Goal: Information Seeking & Learning: Learn about a topic

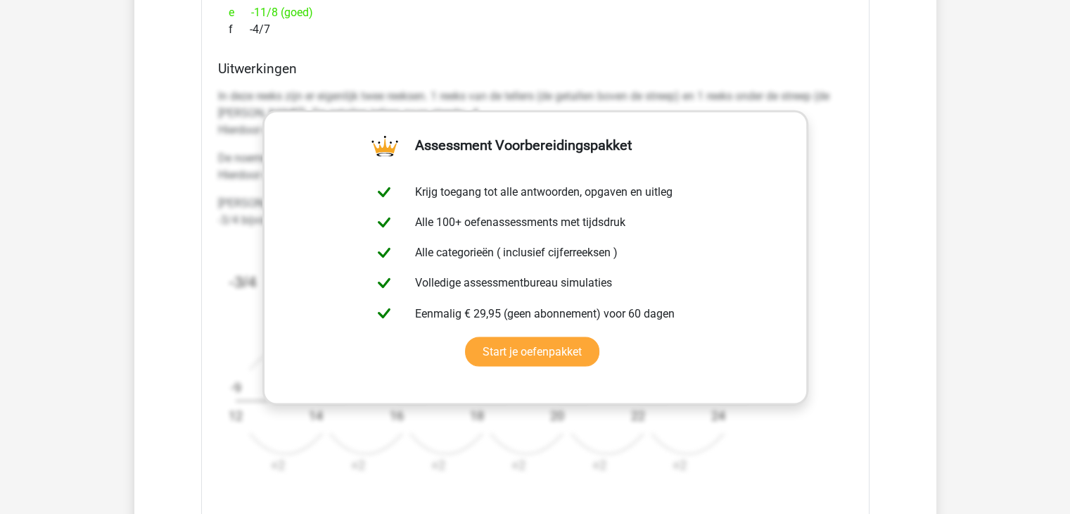
scroll to position [2386, 0]
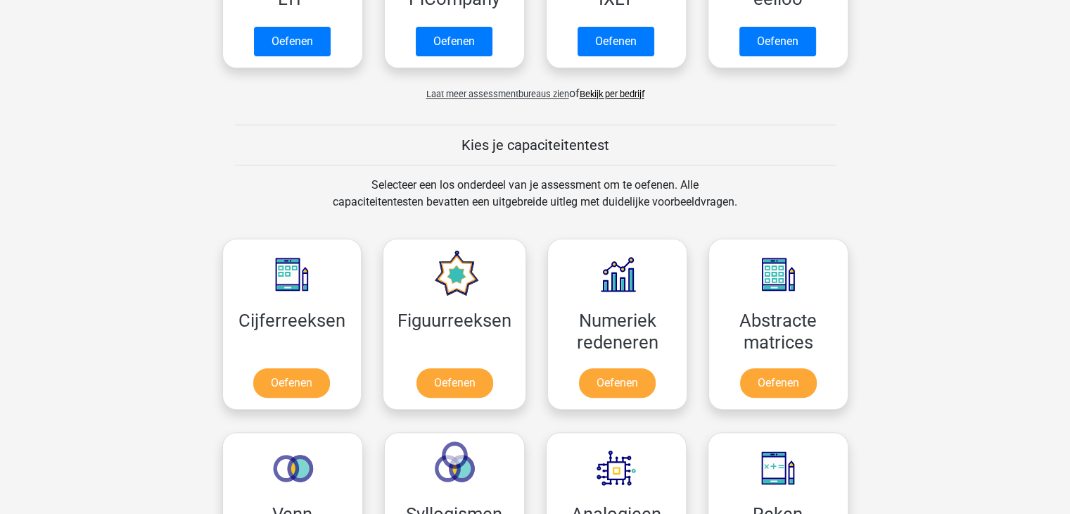
scroll to position [422, 0]
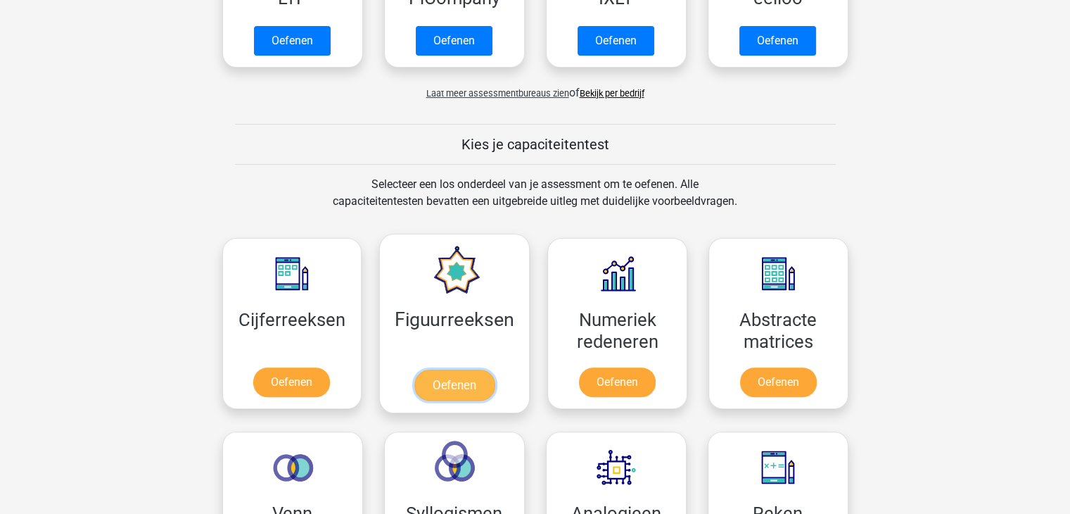
click at [441, 371] on link "Oefenen" at bounding box center [454, 384] width 80 height 31
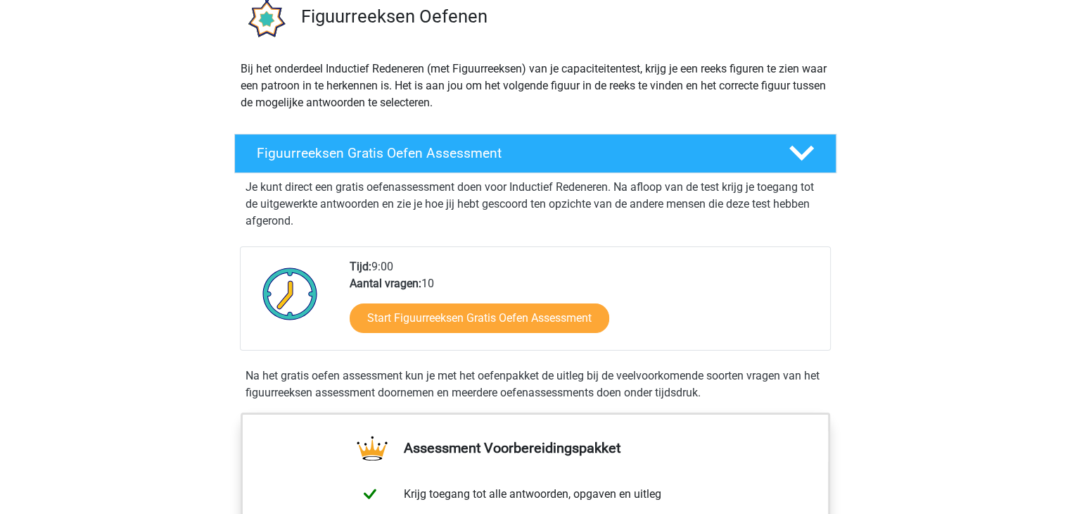
scroll to position [154, 0]
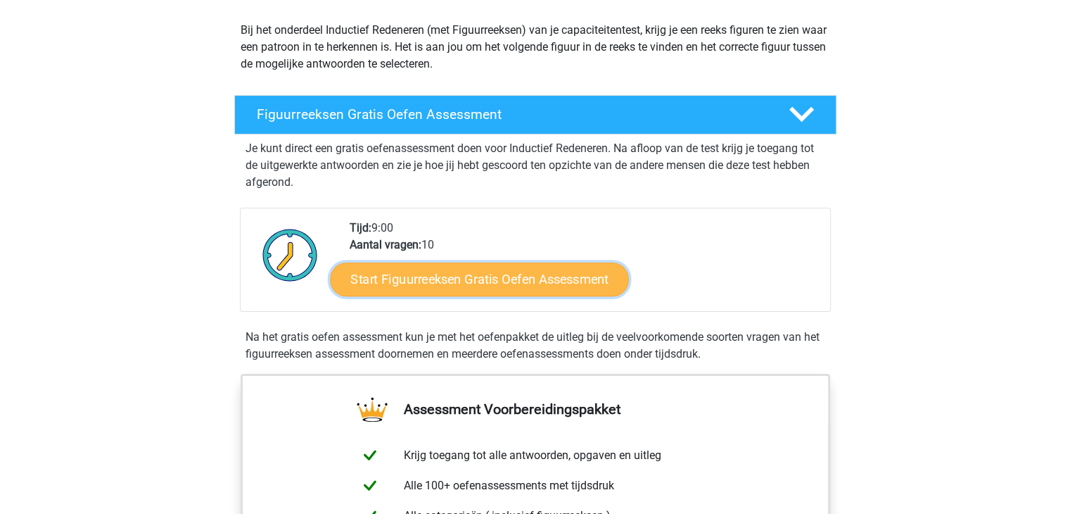
click at [450, 277] on link "Start Figuurreeksen Gratis Oefen Assessment" at bounding box center [479, 279] width 298 height 34
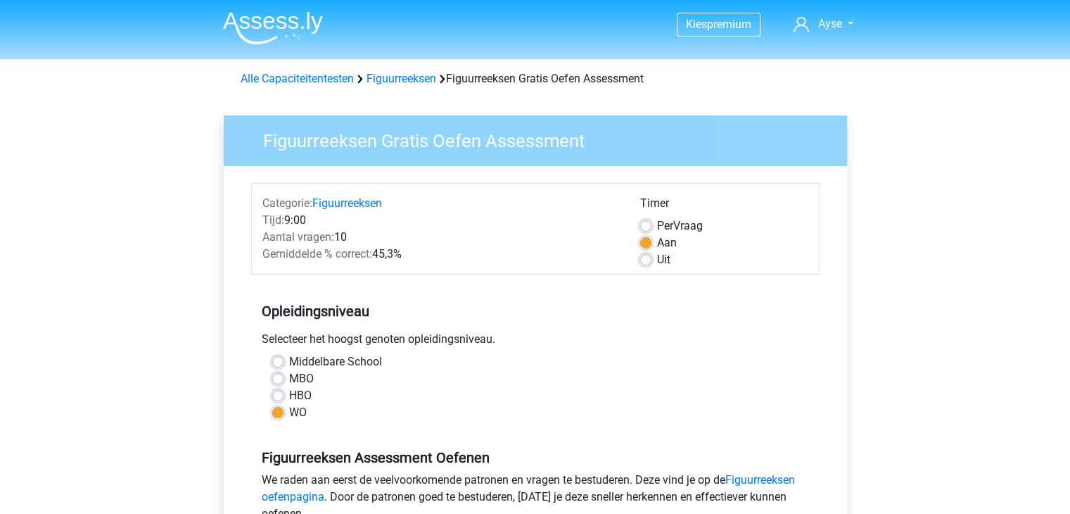
click at [289, 399] on label "HBO" at bounding box center [300, 395] width 23 height 17
click at [274, 399] on input "HBO" at bounding box center [277, 394] width 11 height 14
radio input "true"
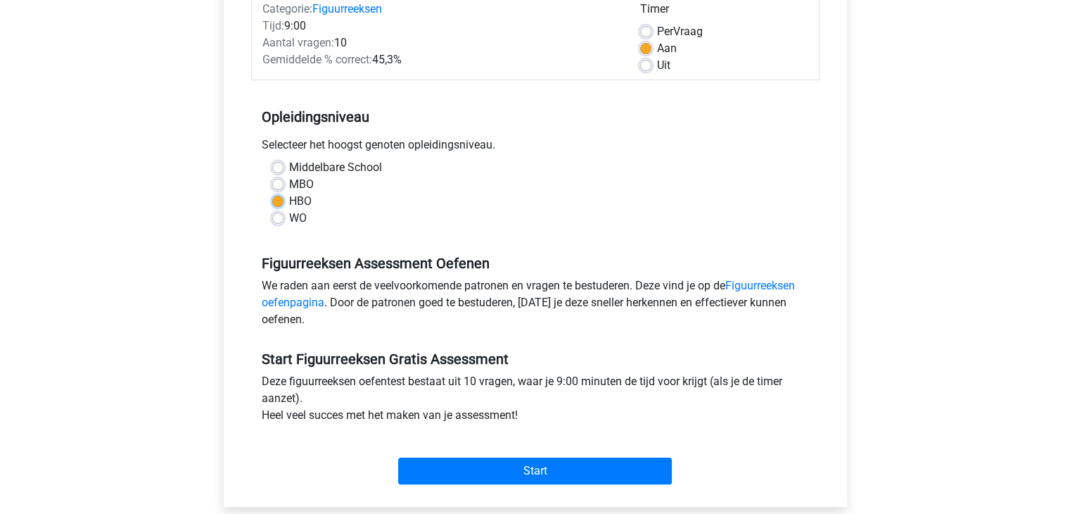
scroll to position [196, 0]
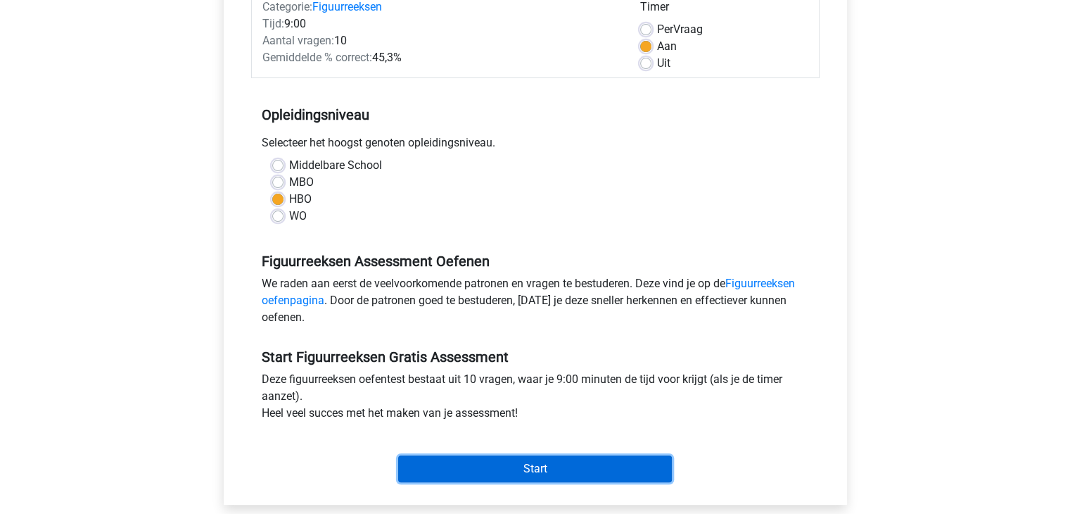
click at [530, 462] on input "Start" at bounding box center [535, 468] width 274 height 27
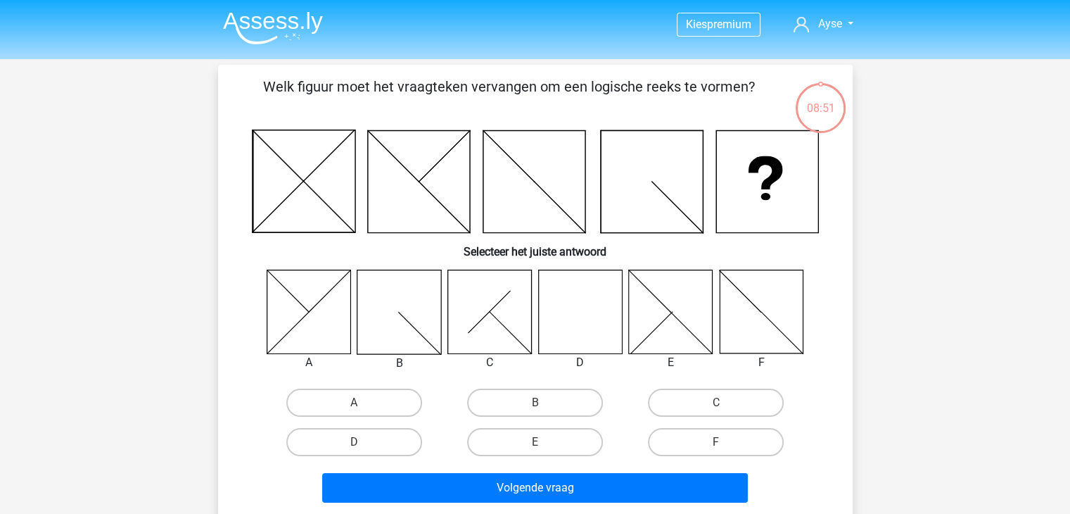
click at [579, 305] on icon at bounding box center [580, 311] width 84 height 84
drag, startPoint x: 579, startPoint y: 305, endPoint x: 374, endPoint y: 445, distance: 248.4
click at [374, 445] on div "A B C D E F" at bounding box center [536, 365] width 590 height 192
click at [374, 445] on label "D" at bounding box center [354, 442] width 136 height 28
click at [363, 445] on input "D" at bounding box center [358, 446] width 9 height 9
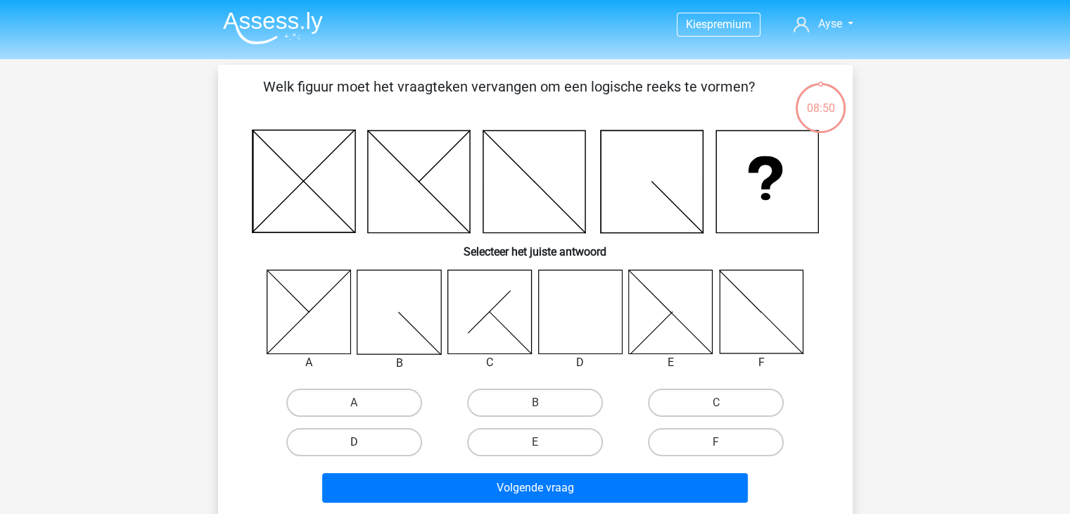
radio input "true"
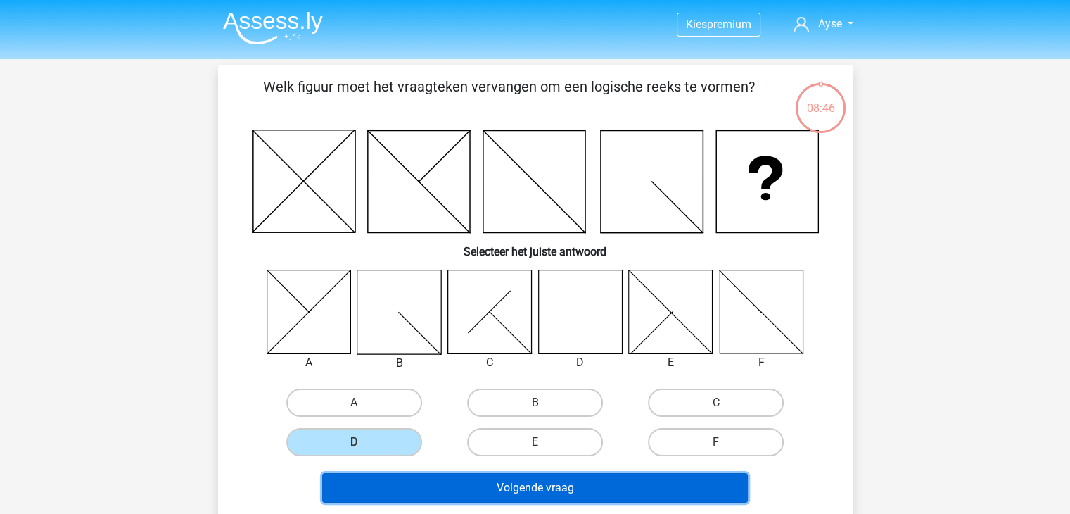
click at [445, 482] on button "Volgende vraag" at bounding box center [535, 488] width 426 height 30
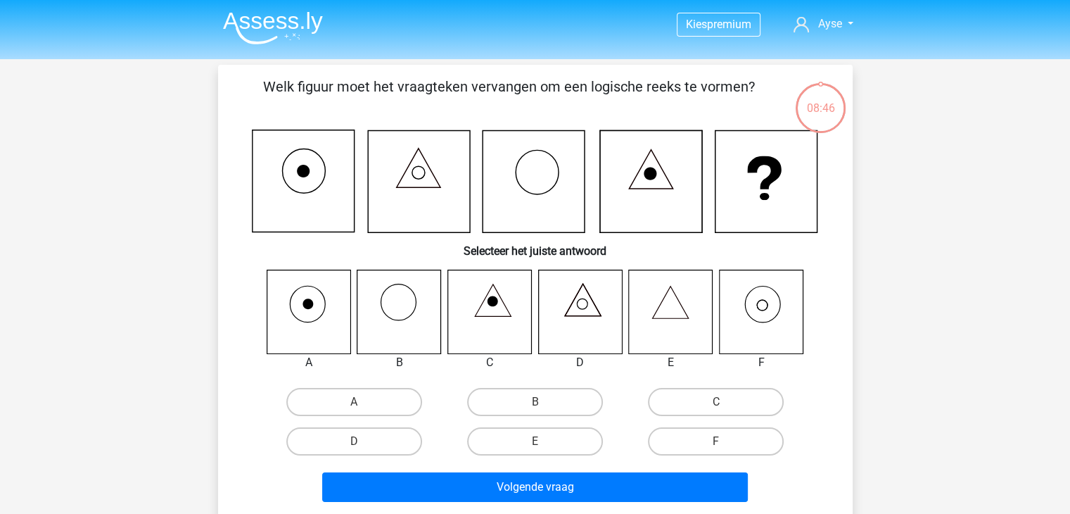
scroll to position [65, 0]
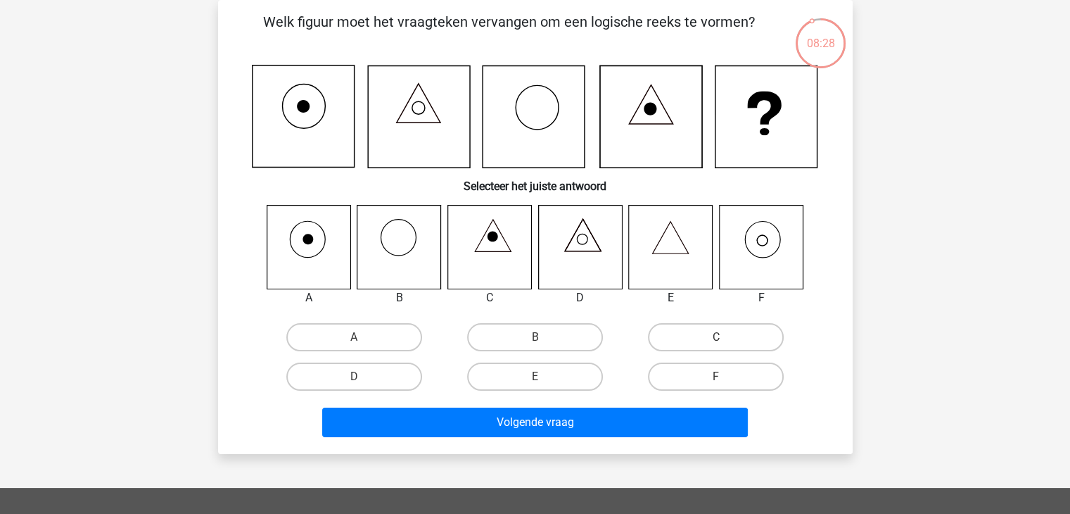
click at [759, 255] on icon at bounding box center [761, 247] width 84 height 84
click at [672, 378] on label "F" at bounding box center [716, 376] width 136 height 28
click at [716, 378] on input "F" at bounding box center [720, 380] width 9 height 9
radio input "true"
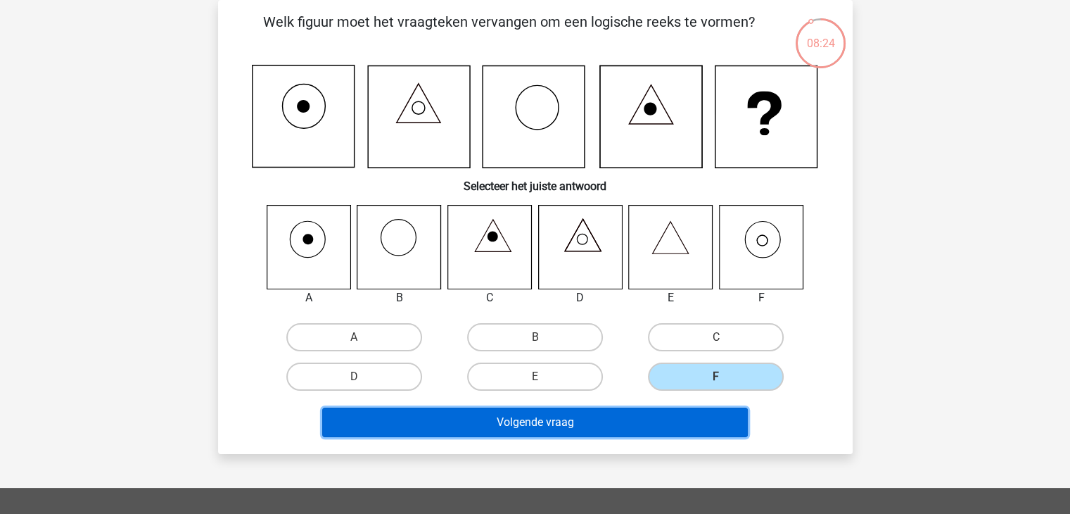
click at [636, 414] on button "Volgende vraag" at bounding box center [535, 422] width 426 height 30
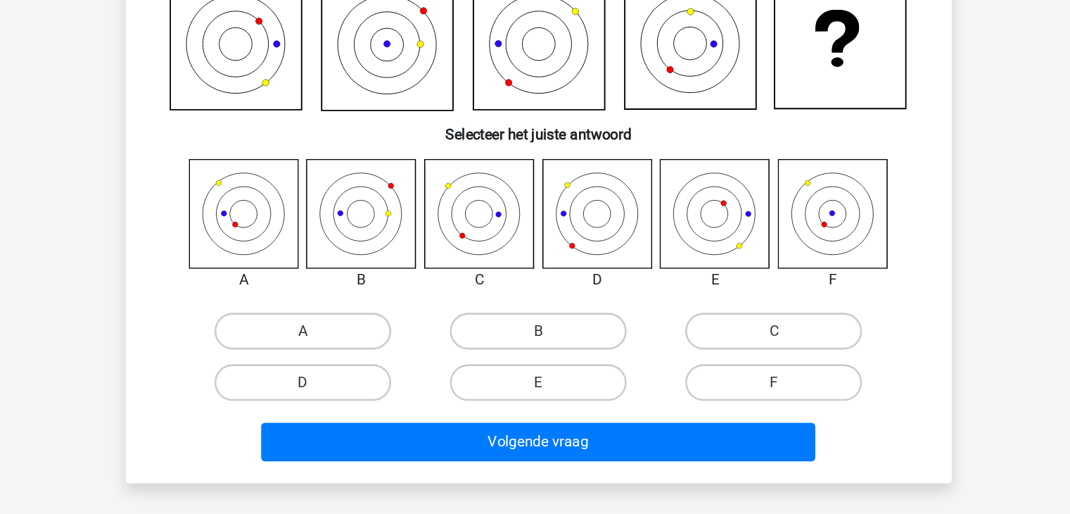
scroll to position [53, 0]
click at [731, 392] on label "F" at bounding box center [716, 388] width 136 height 28
click at [725, 392] on input "F" at bounding box center [720, 392] width 9 height 9
radio input "true"
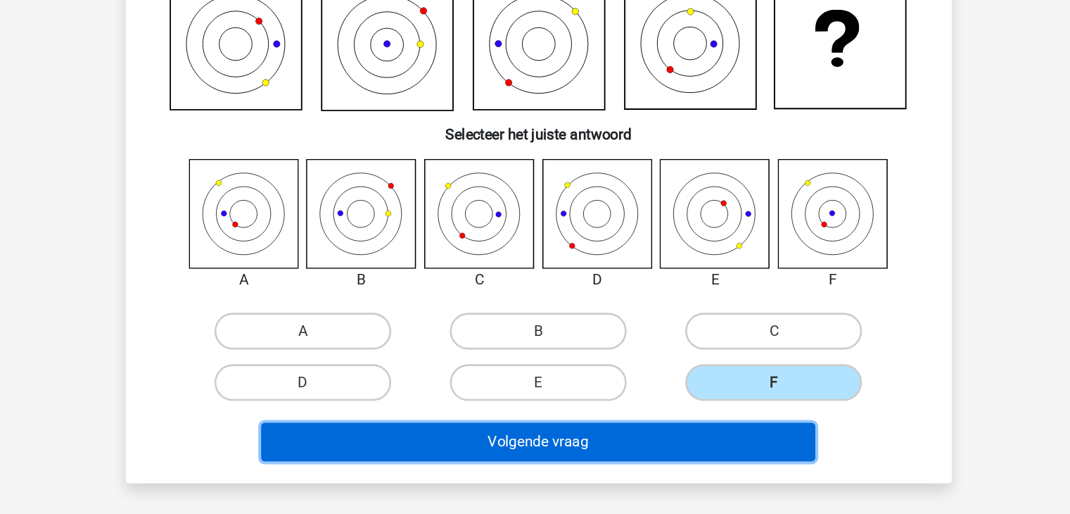
click at [635, 436] on button "Volgende vraag" at bounding box center [535, 434] width 426 height 30
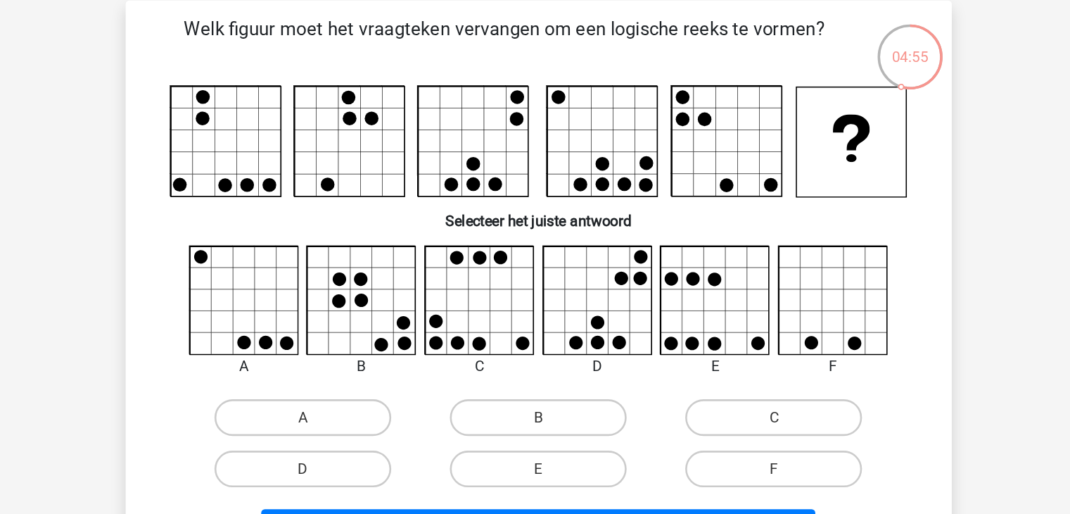
click at [481, 246] on icon at bounding box center [490, 242] width 84 height 84
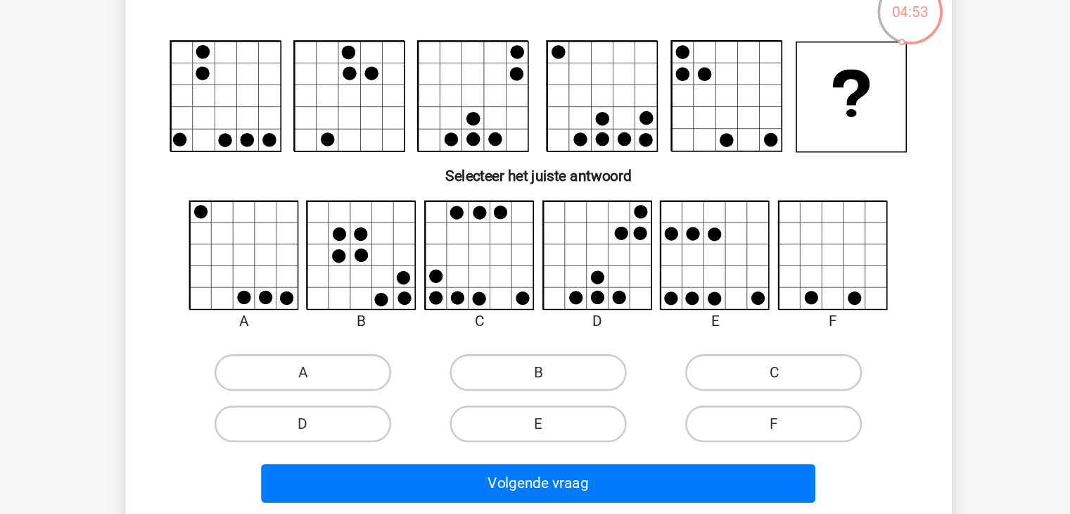
click at [692, 331] on label "C" at bounding box center [716, 331] width 136 height 28
click at [716, 331] on input "C" at bounding box center [720, 335] width 9 height 9
radio input "true"
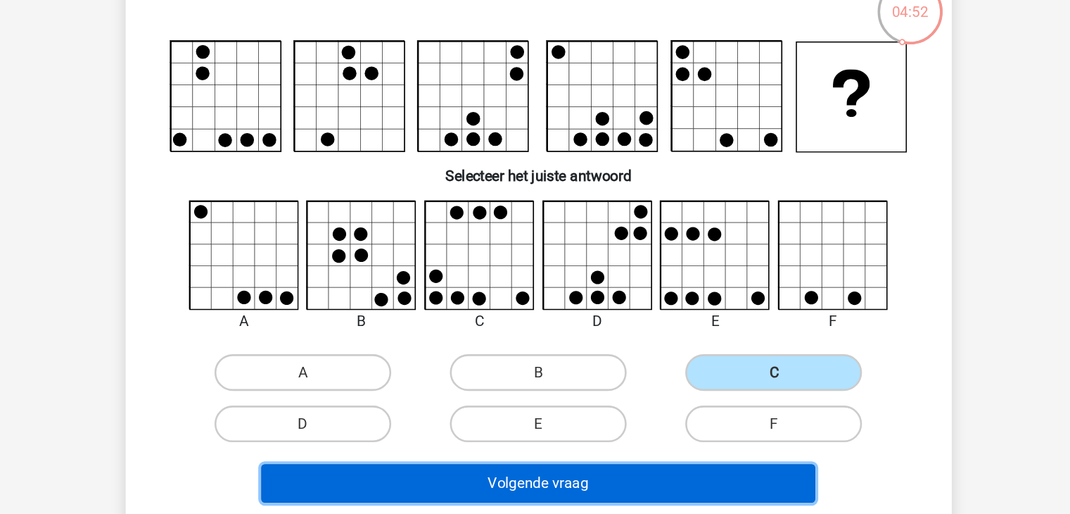
click at [587, 413] on button "Volgende vraag" at bounding box center [535, 417] width 426 height 30
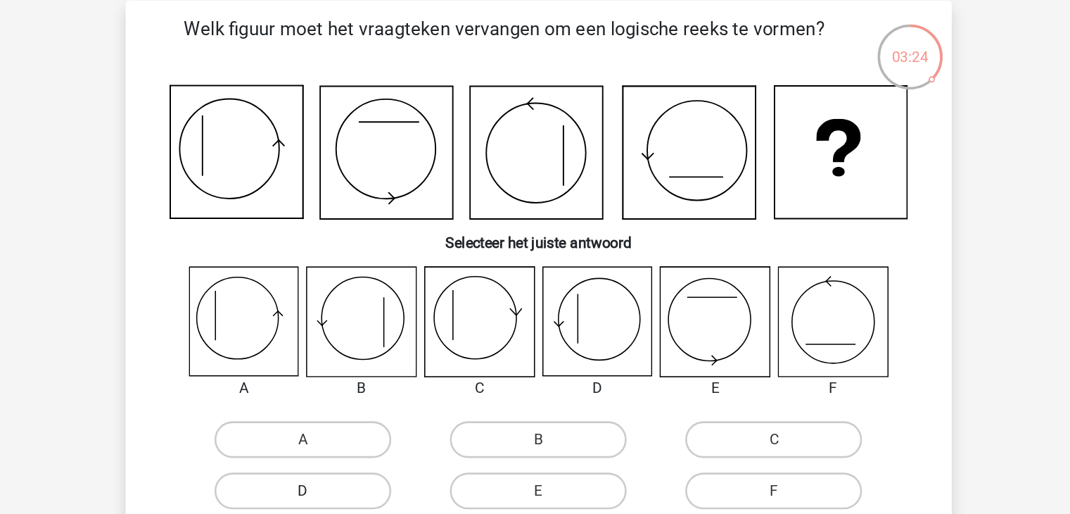
click at [374, 387] on label "D" at bounding box center [354, 388] width 136 height 28
click at [363, 388] on input "D" at bounding box center [358, 392] width 9 height 9
radio input "true"
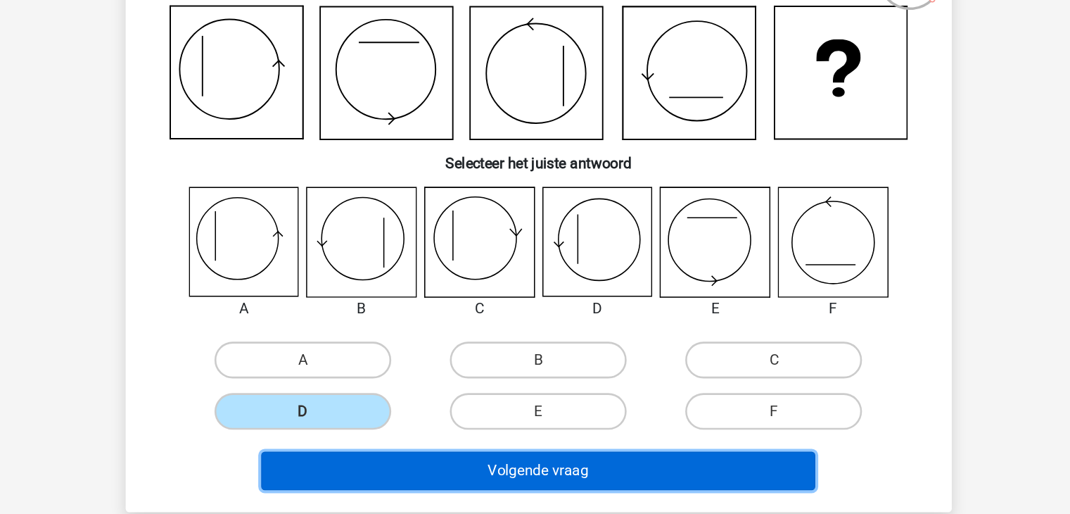
click at [545, 419] on button "Volgende vraag" at bounding box center [535, 434] width 426 height 30
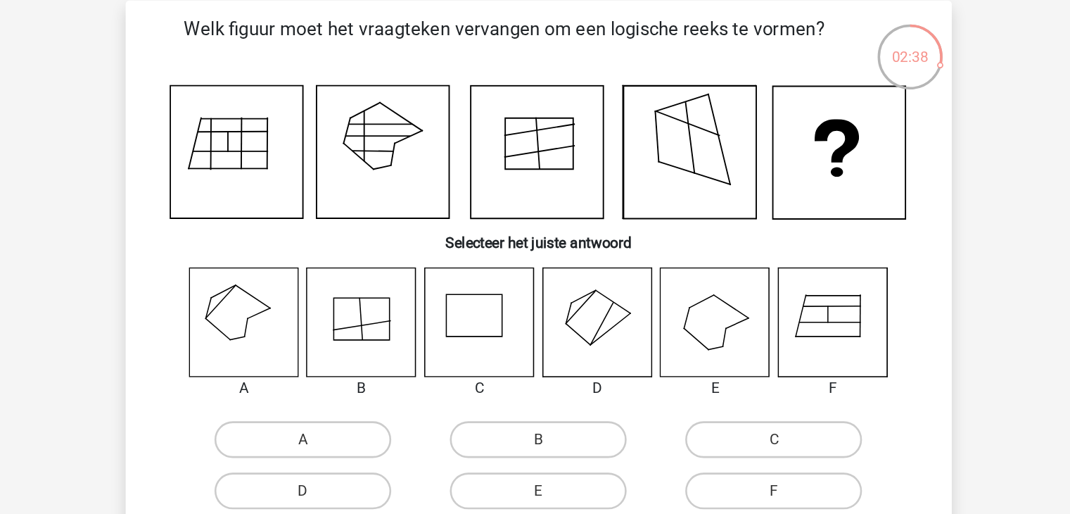
click at [296, 250] on icon at bounding box center [309, 258] width 84 height 84
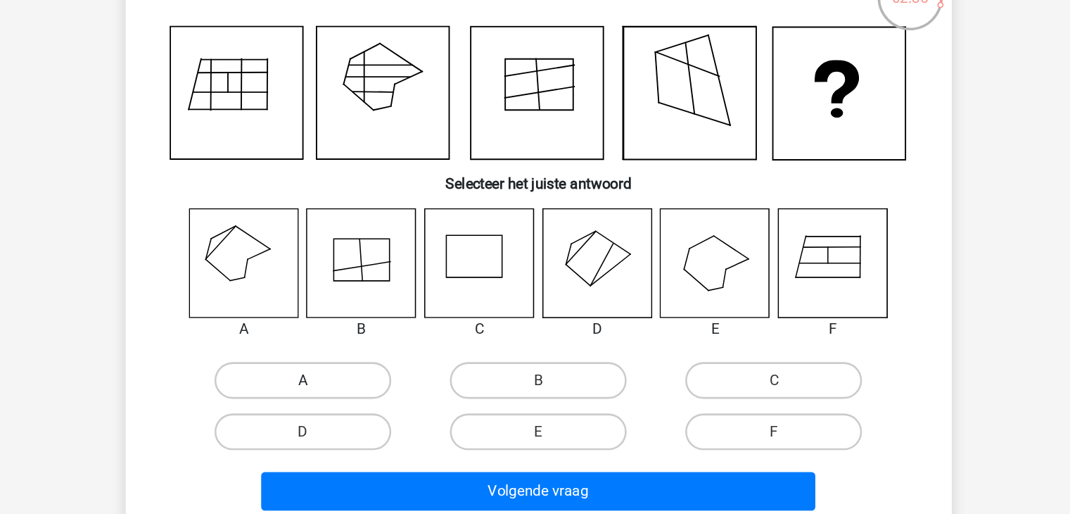
click at [357, 342] on label "A" at bounding box center [354, 348] width 136 height 28
click at [357, 348] on input "A" at bounding box center [358, 352] width 9 height 9
radio input "true"
click at [361, 388] on input "D" at bounding box center [358, 392] width 9 height 9
radio input "true"
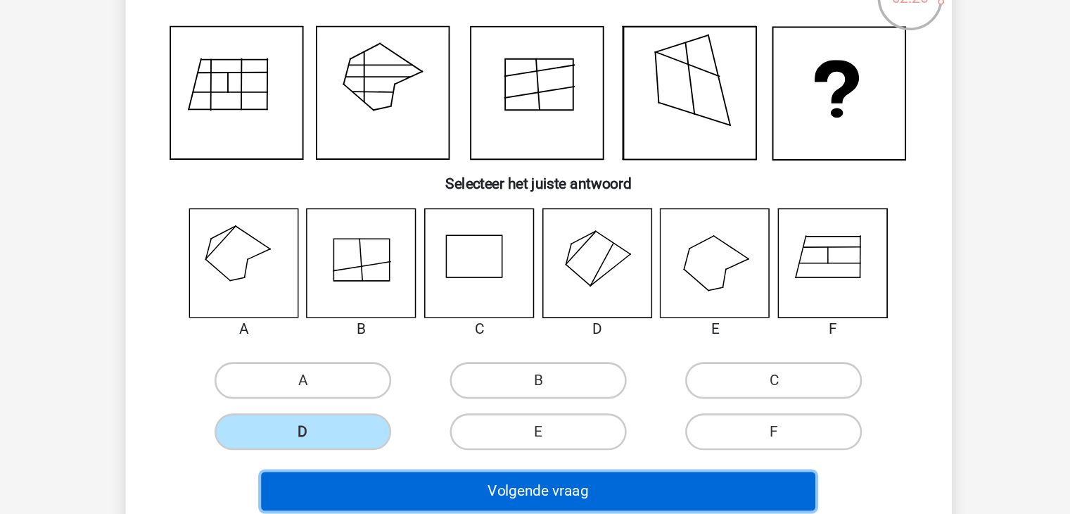
click at [511, 429] on button "Volgende vraag" at bounding box center [535, 434] width 426 height 30
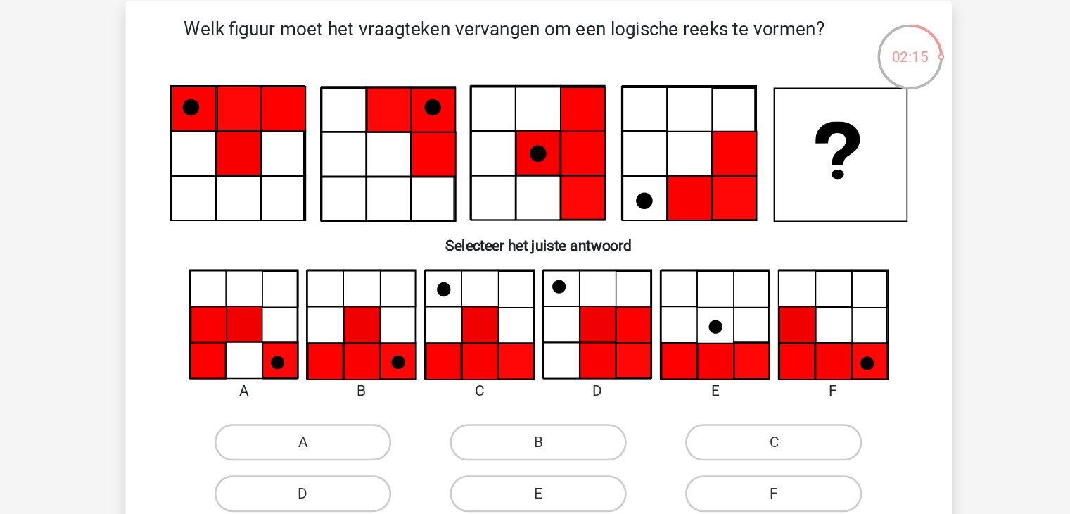
click at [342, 99] on icon at bounding box center [339, 94] width 34 height 34
drag, startPoint x: 269, startPoint y: 95, endPoint x: 346, endPoint y: 99, distance: 77.5
click at [346, 99] on icon at bounding box center [535, 129] width 567 height 106
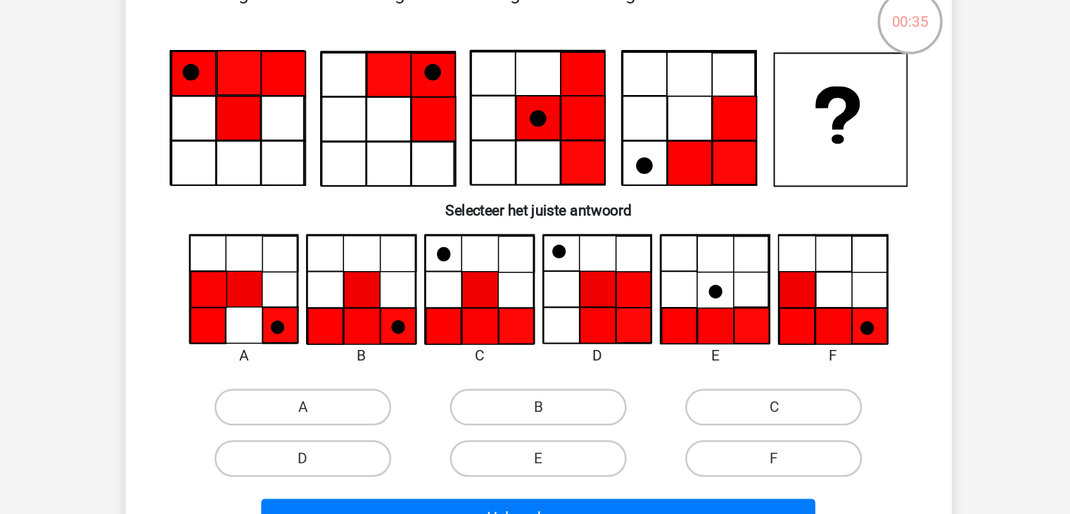
click at [402, 275] on icon at bounding box center [399, 287] width 27 height 27
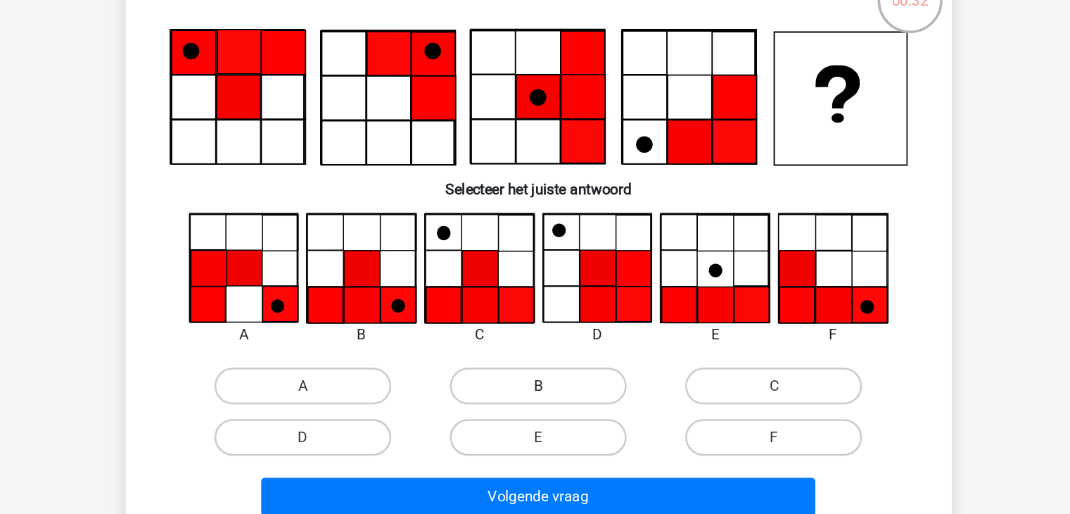
click at [525, 349] on label "B" at bounding box center [535, 350] width 136 height 28
click at [535, 350] on input "B" at bounding box center [539, 354] width 9 height 9
radio input "true"
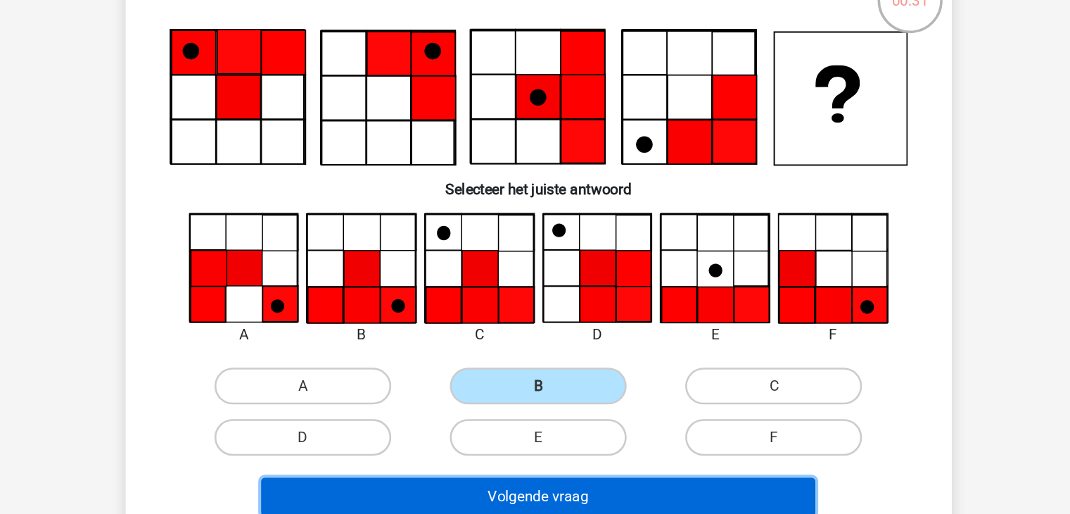
click at [576, 436] on button "Volgende vraag" at bounding box center [535, 436] width 426 height 30
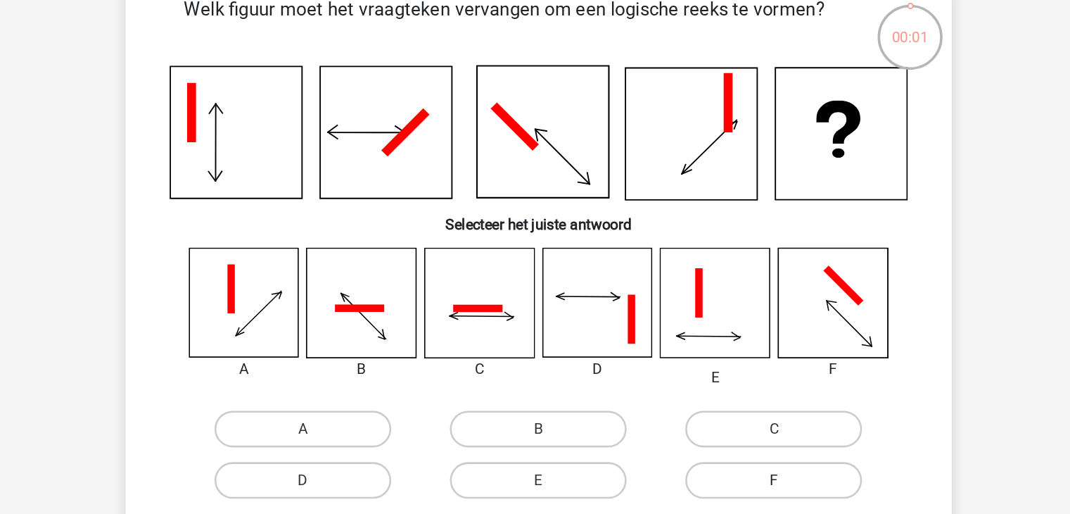
click at [689, 388] on label "F" at bounding box center [716, 395] width 136 height 28
click at [716, 395] on input "F" at bounding box center [720, 399] width 9 height 9
radio input "true"
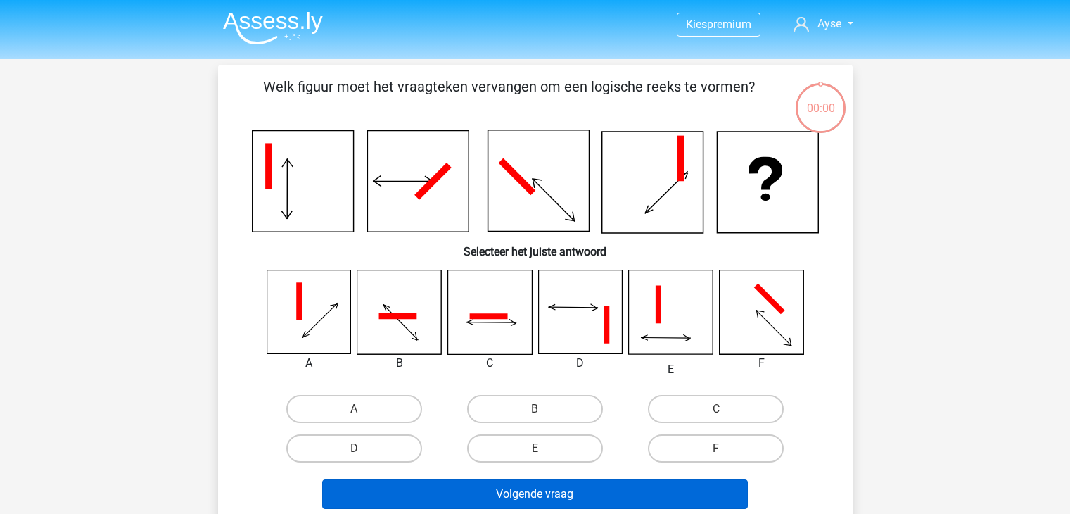
scroll to position [143, 0]
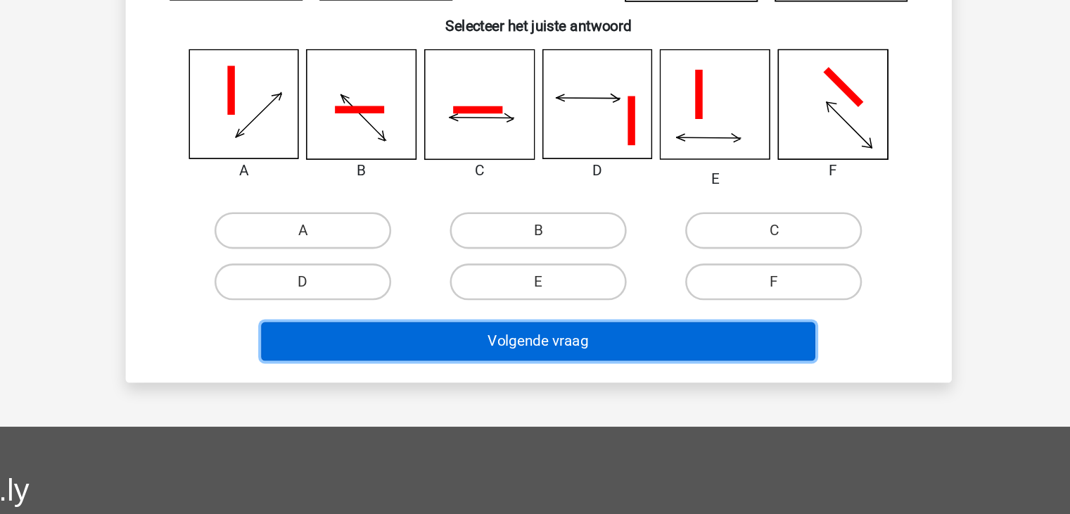
click at [602, 350] on button "Volgende vraag" at bounding box center [535, 351] width 426 height 30
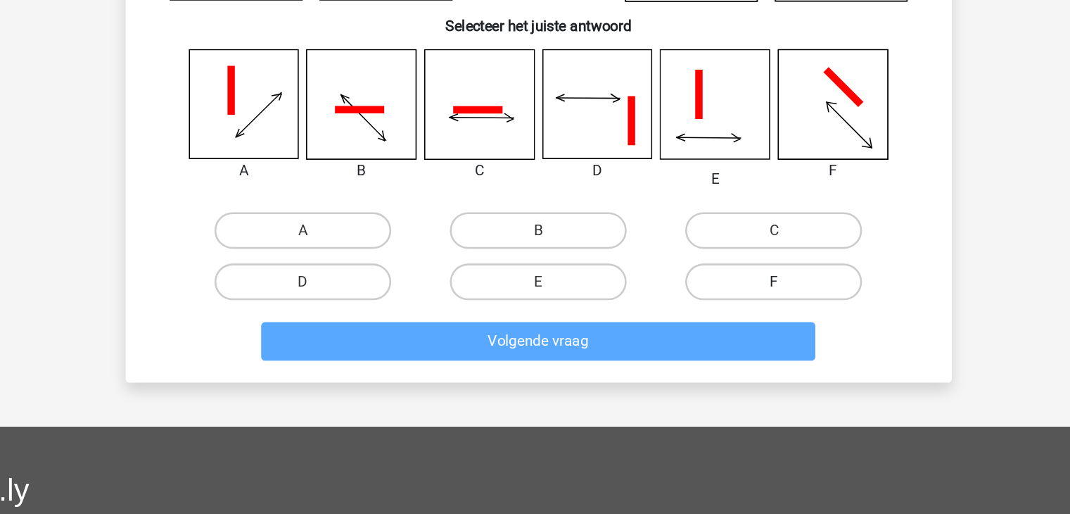
click at [691, 312] on label "F" at bounding box center [716, 305] width 136 height 28
click at [716, 312] on input "F" at bounding box center [720, 309] width 9 height 9
radio input "true"
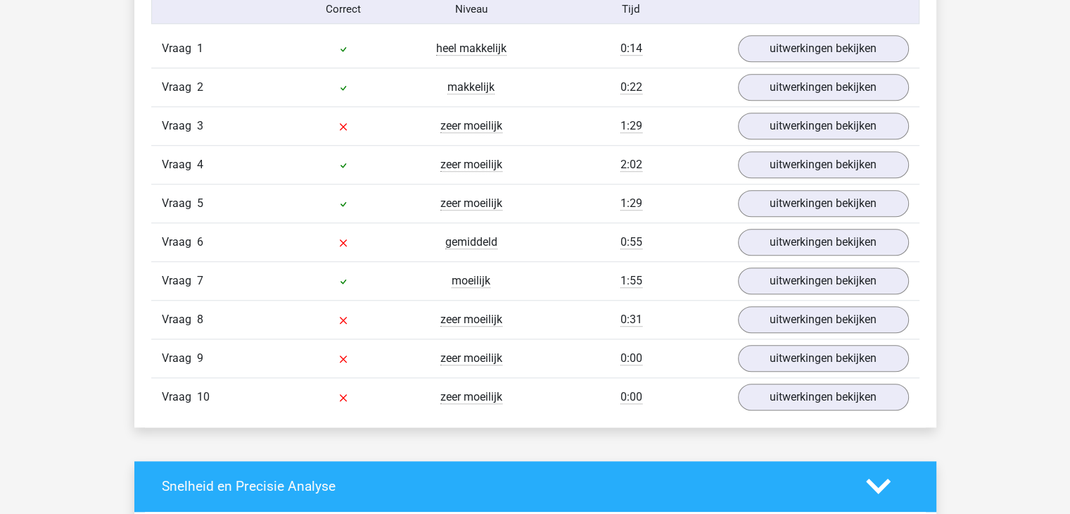
scroll to position [1196, 0]
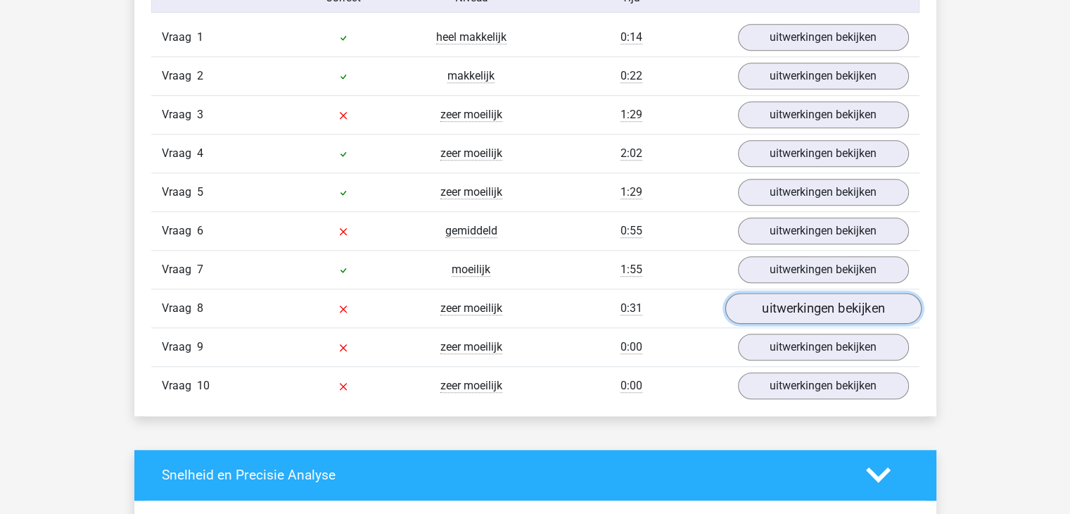
click at [792, 306] on link "uitwerkingen bekijken" at bounding box center [823, 308] width 196 height 31
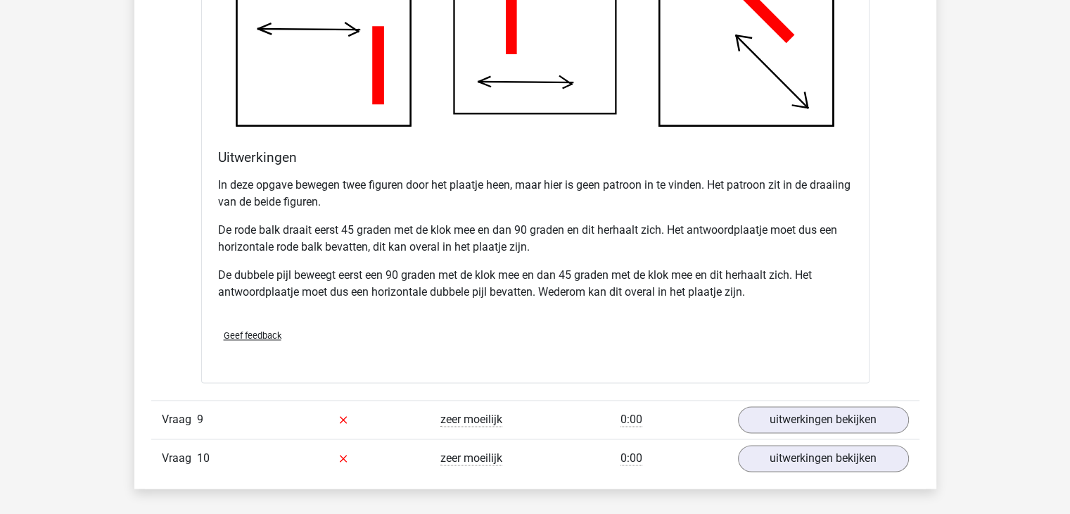
scroll to position [2088, 0]
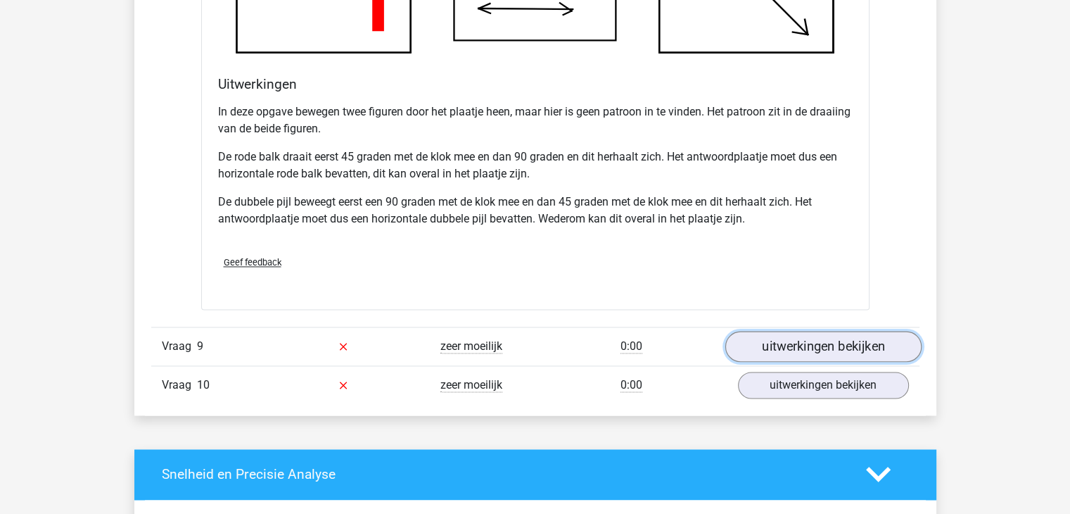
click at [802, 345] on link "uitwerkingen bekijken" at bounding box center [823, 346] width 196 height 31
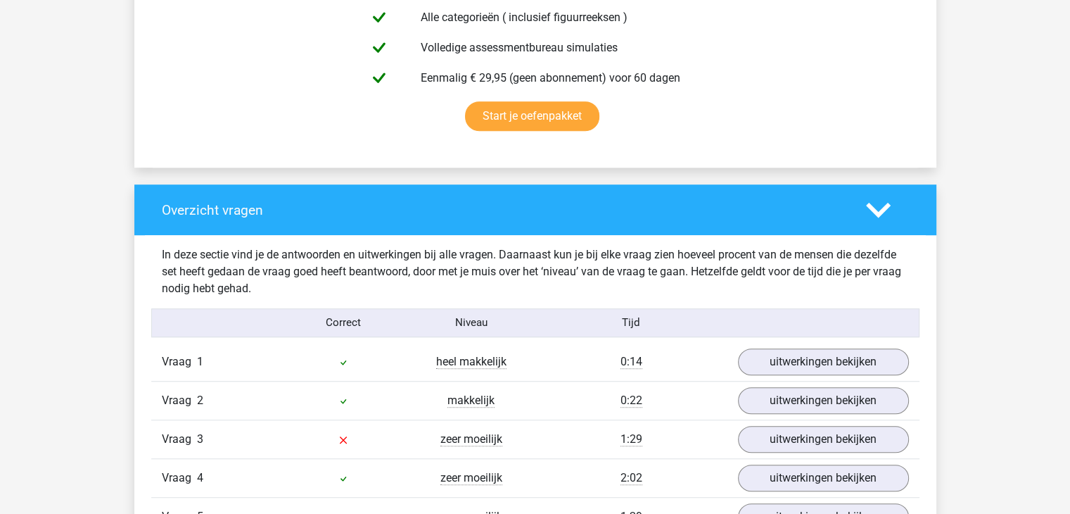
scroll to position [1307, 0]
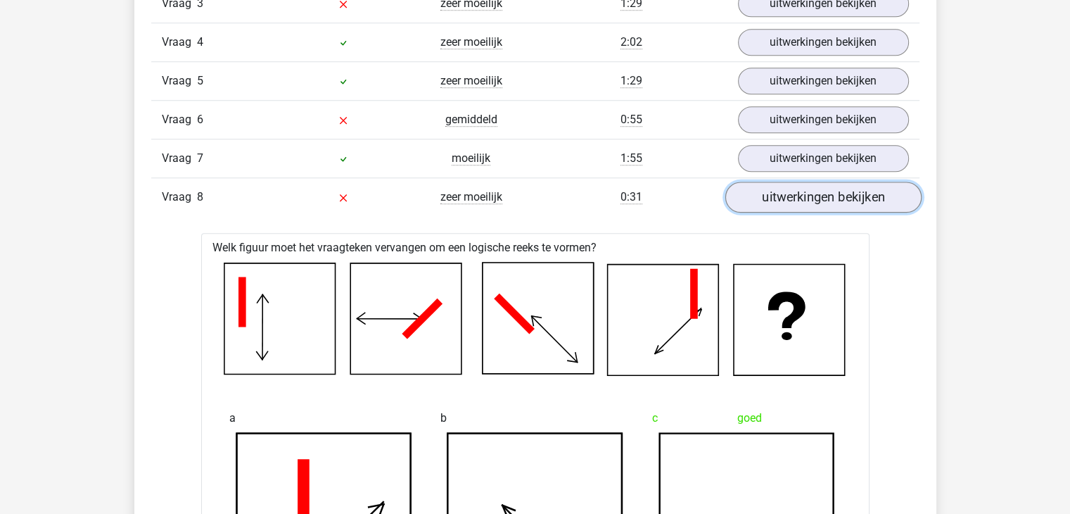
click at [770, 201] on link "uitwerkingen bekijken" at bounding box center [823, 197] width 196 height 31
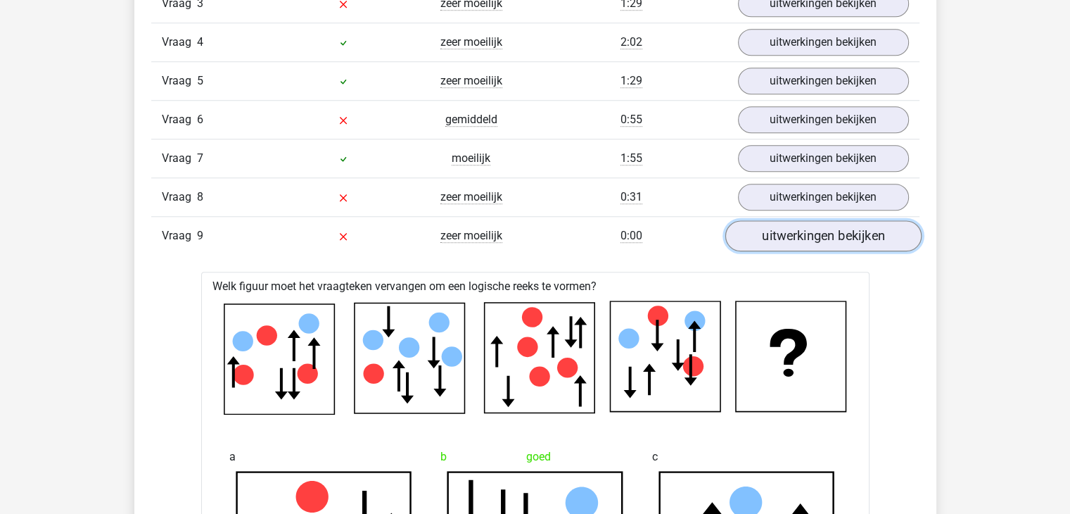
click at [796, 234] on link "uitwerkingen bekijken" at bounding box center [823, 235] width 196 height 31
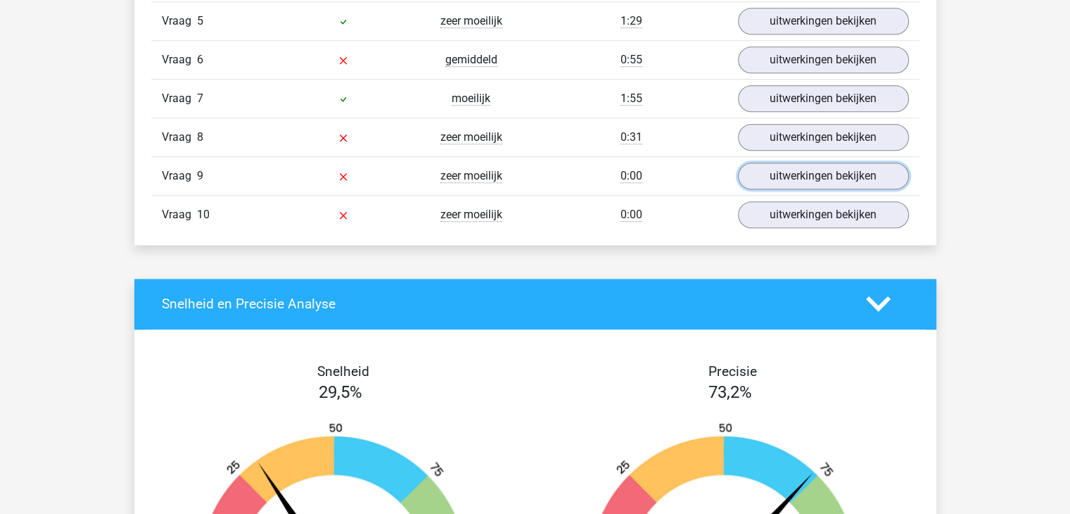
scroll to position [1371, 0]
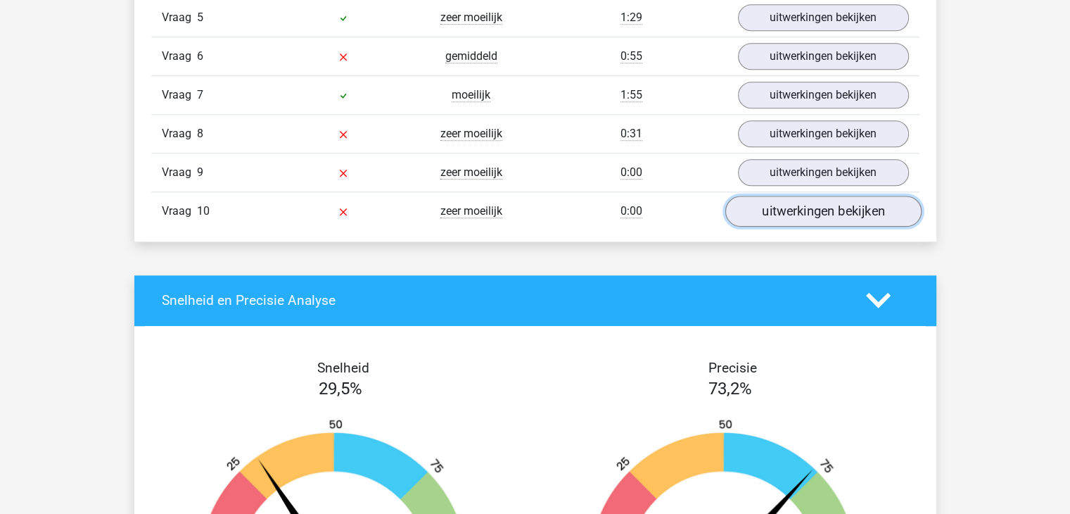
click at [766, 214] on link "uitwerkingen bekijken" at bounding box center [823, 211] width 196 height 31
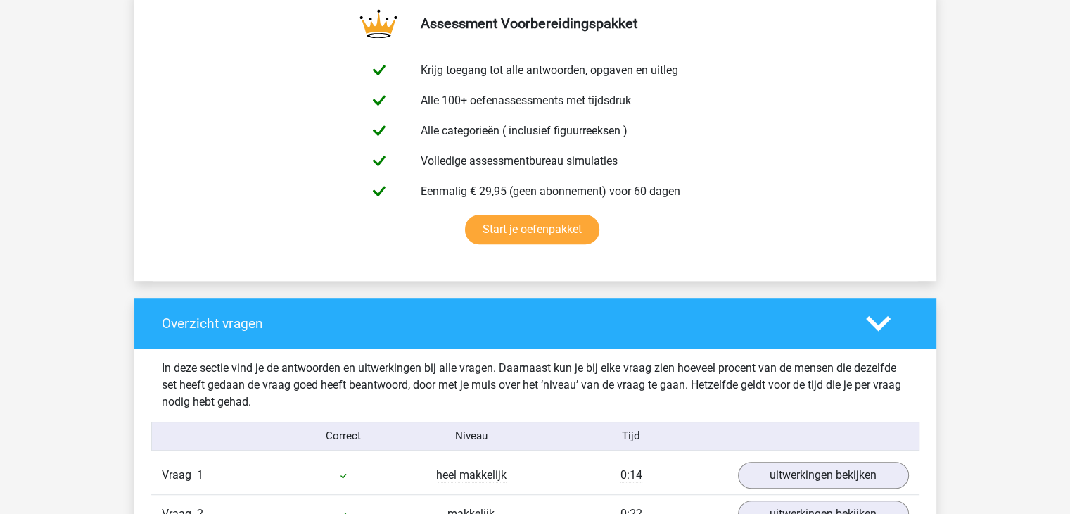
scroll to position [1088, 0]
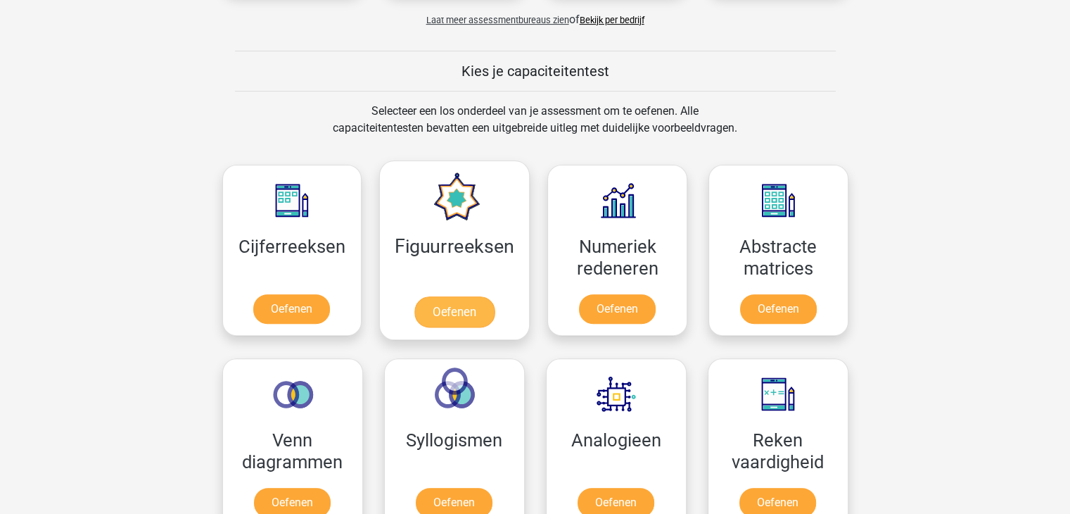
scroll to position [559, 0]
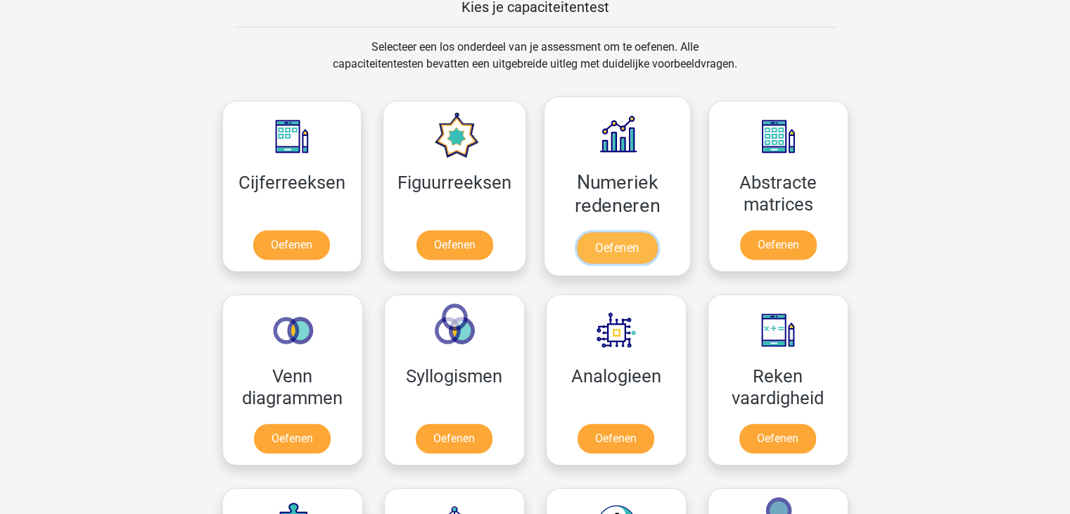
click at [633, 240] on link "Oefenen" at bounding box center [617, 247] width 80 height 31
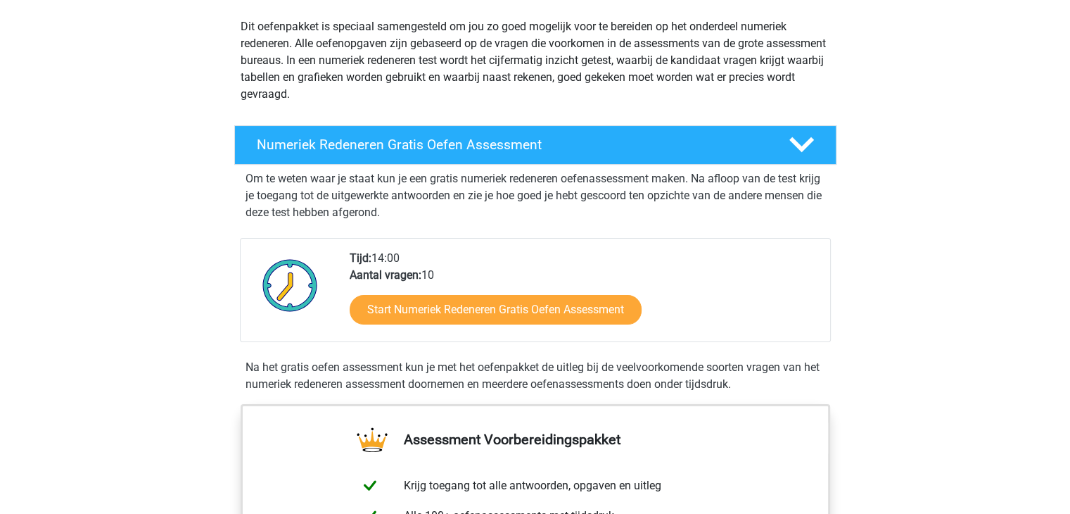
scroll to position [159, 0]
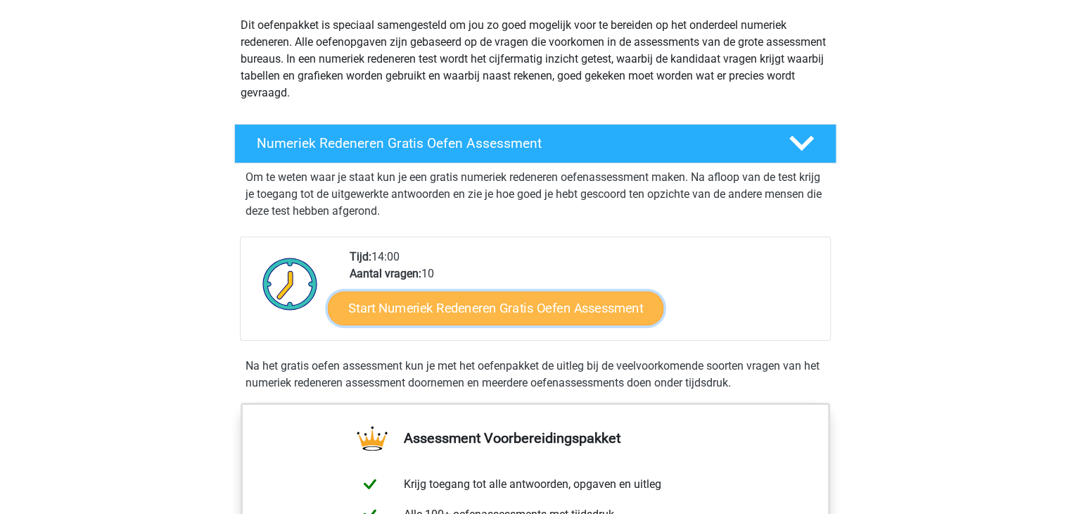
click at [501, 303] on link "Start Numeriek Redeneren Gratis Oefen Assessment" at bounding box center [496, 308] width 336 height 34
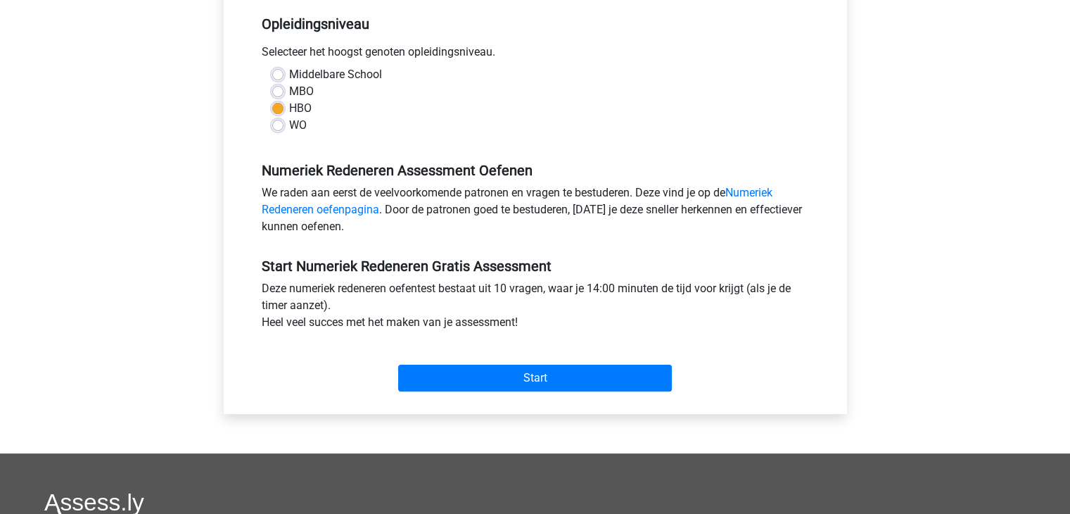
scroll to position [312, 0]
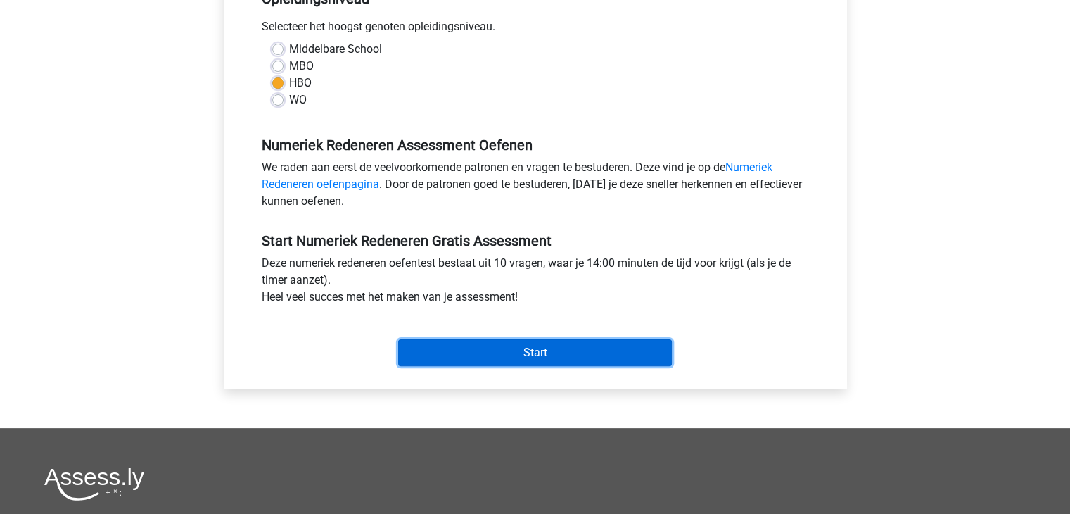
click at [509, 343] on input "Start" at bounding box center [535, 352] width 274 height 27
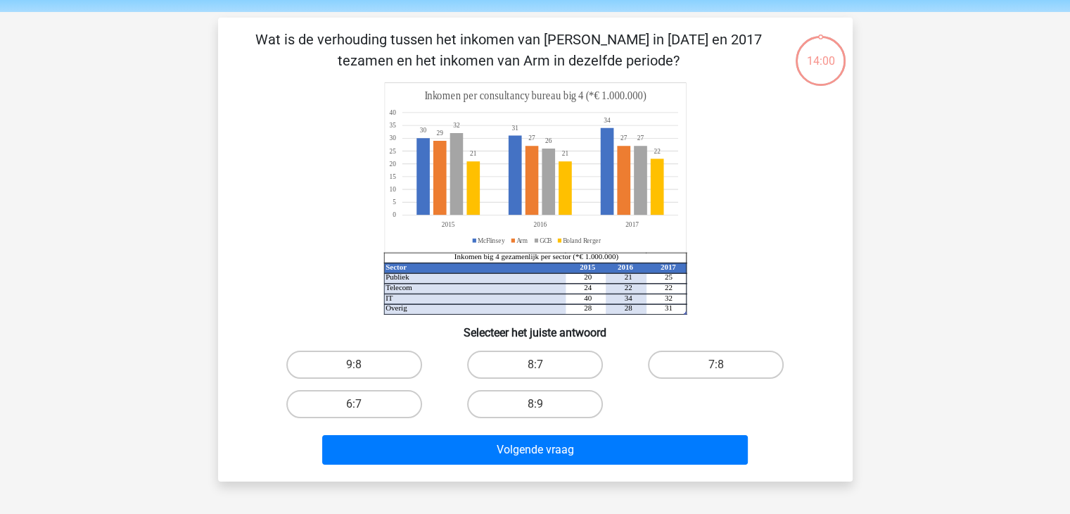
scroll to position [48, 0]
click at [534, 364] on label "8:7" at bounding box center [535, 364] width 136 height 28
click at [535, 364] on input "8:7" at bounding box center [539, 368] width 9 height 9
radio input "true"
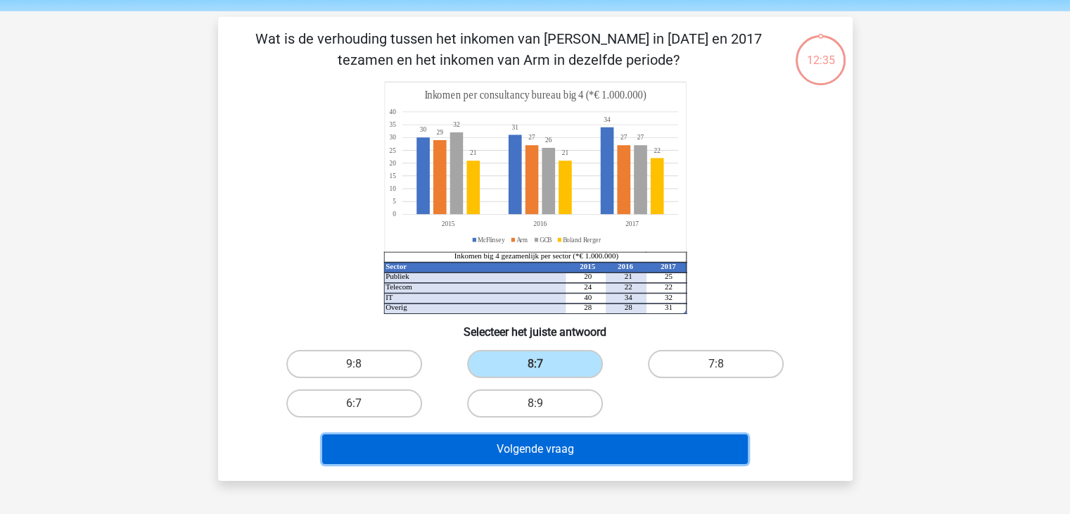
click at [561, 450] on button "Volgende vraag" at bounding box center [535, 449] width 426 height 30
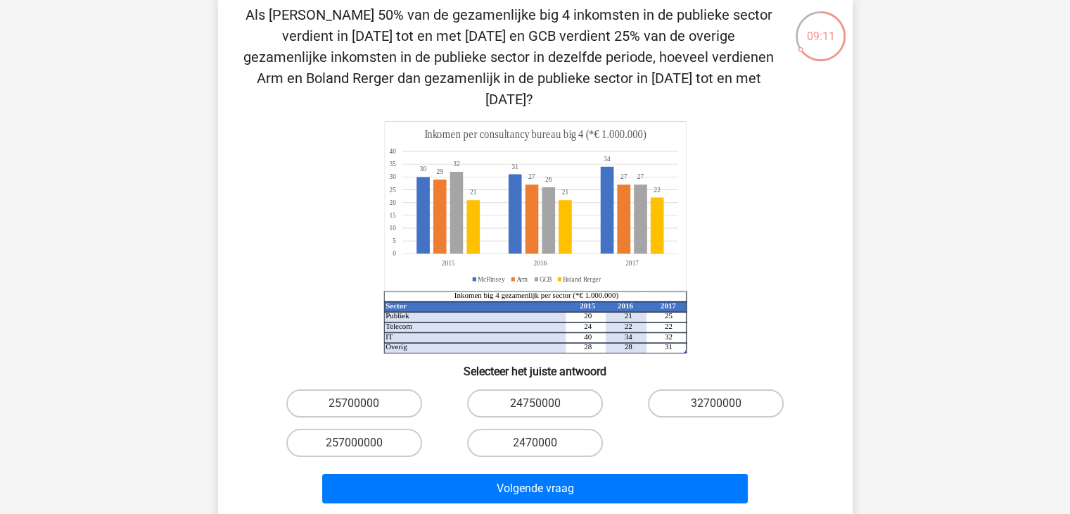
scroll to position [183, 0]
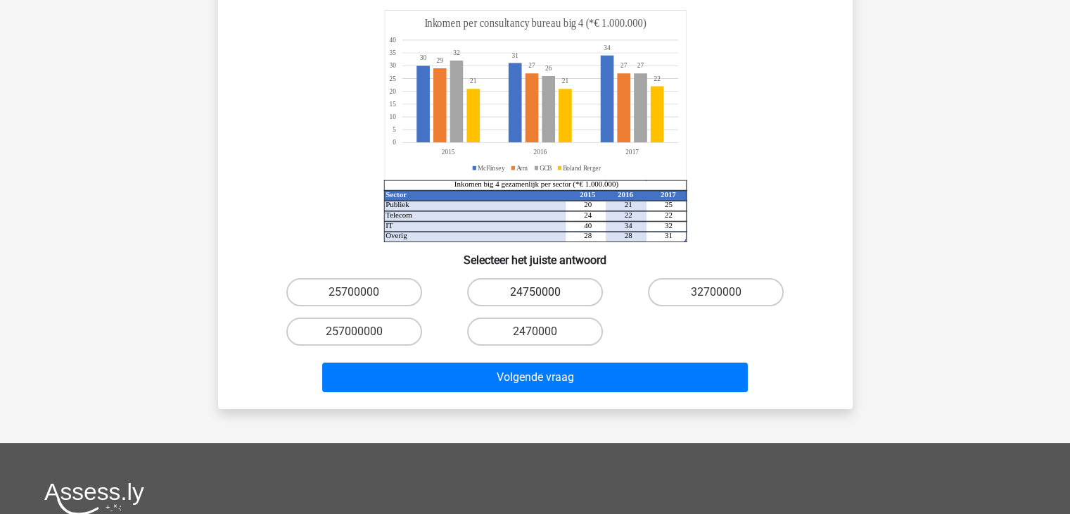
click at [527, 278] on label "24750000" at bounding box center [535, 292] width 136 height 28
click at [535, 292] on input "24750000" at bounding box center [539, 296] width 9 height 9
radio input "true"
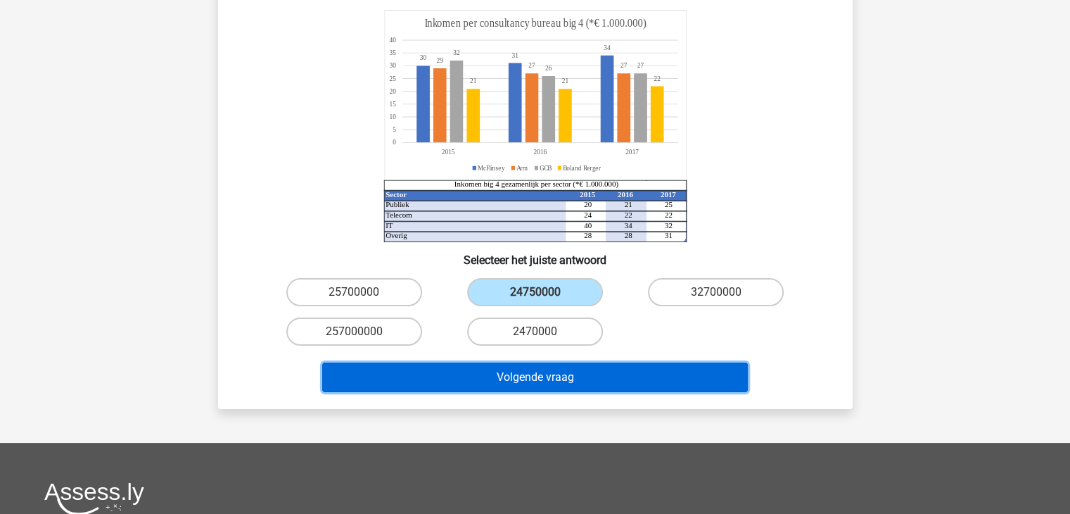
click at [524, 362] on button "Volgende vraag" at bounding box center [535, 377] width 426 height 30
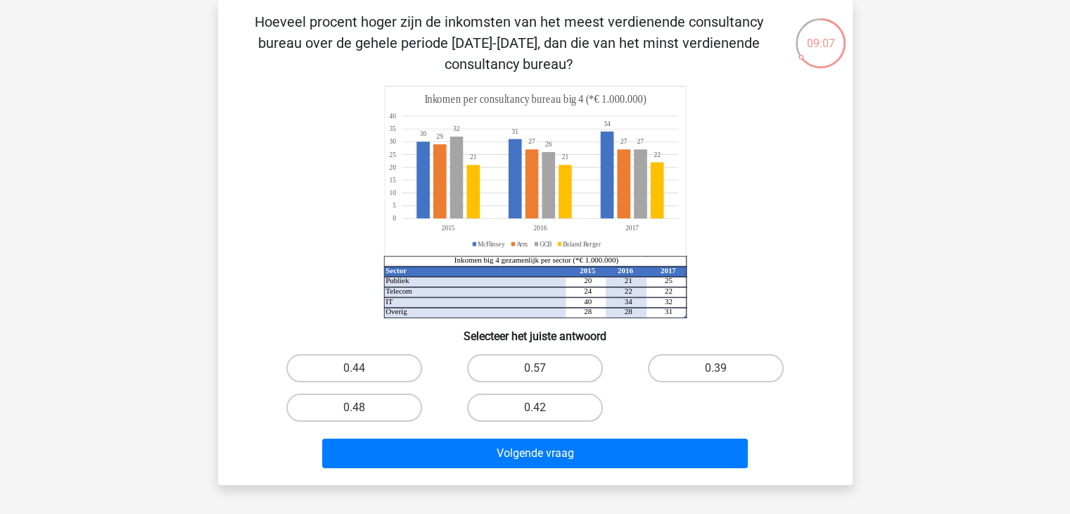
scroll to position [51, 0]
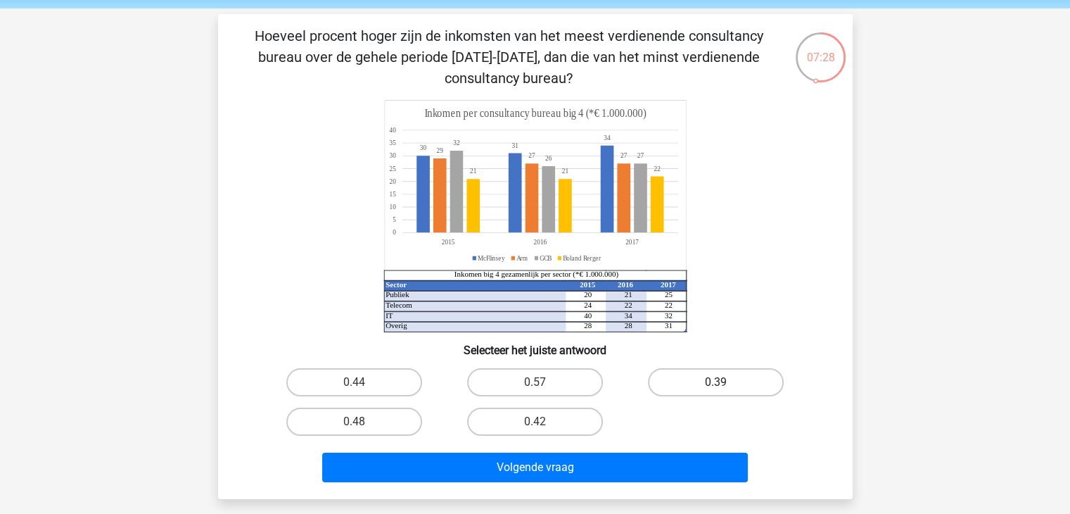
click at [735, 382] on label "0.39" at bounding box center [716, 382] width 136 height 28
click at [725, 382] on input "0.39" at bounding box center [720, 386] width 9 height 9
radio input "true"
click at [386, 403] on div "0.48" at bounding box center [354, 421] width 181 height 39
click at [376, 426] on label "0.48" at bounding box center [354, 421] width 136 height 28
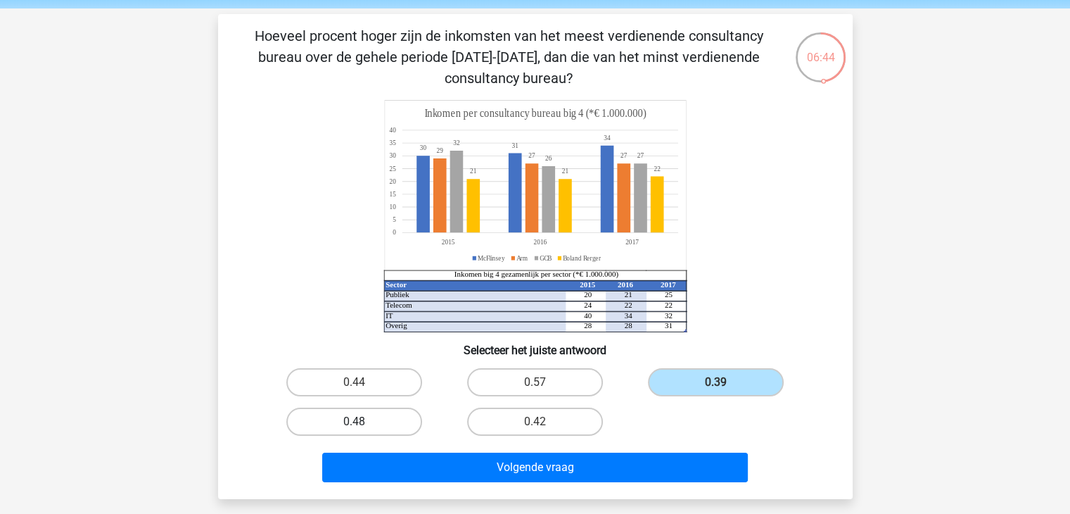
click at [363, 426] on input "0.48" at bounding box center [358, 425] width 9 height 9
radio input "true"
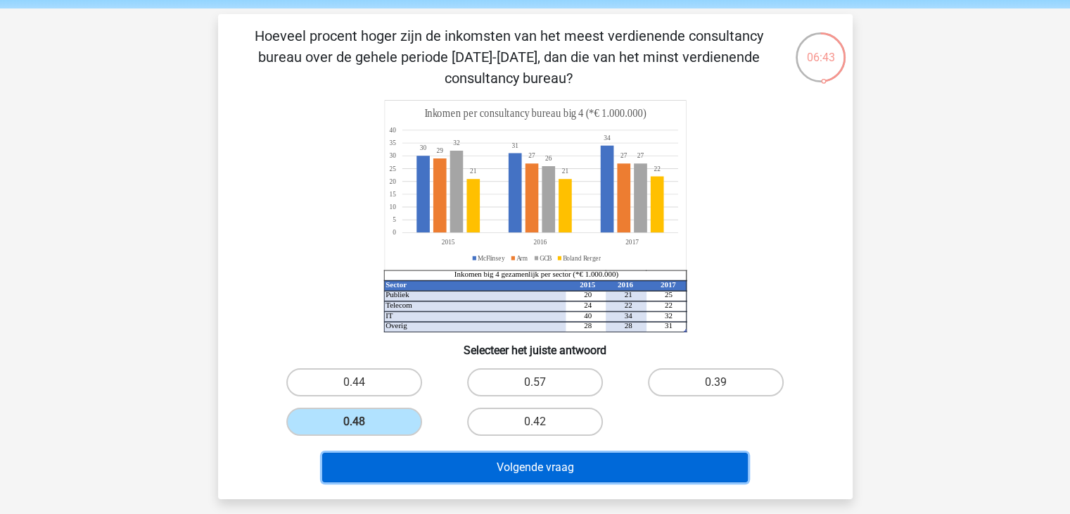
click at [430, 474] on button "Volgende vraag" at bounding box center [535, 467] width 426 height 30
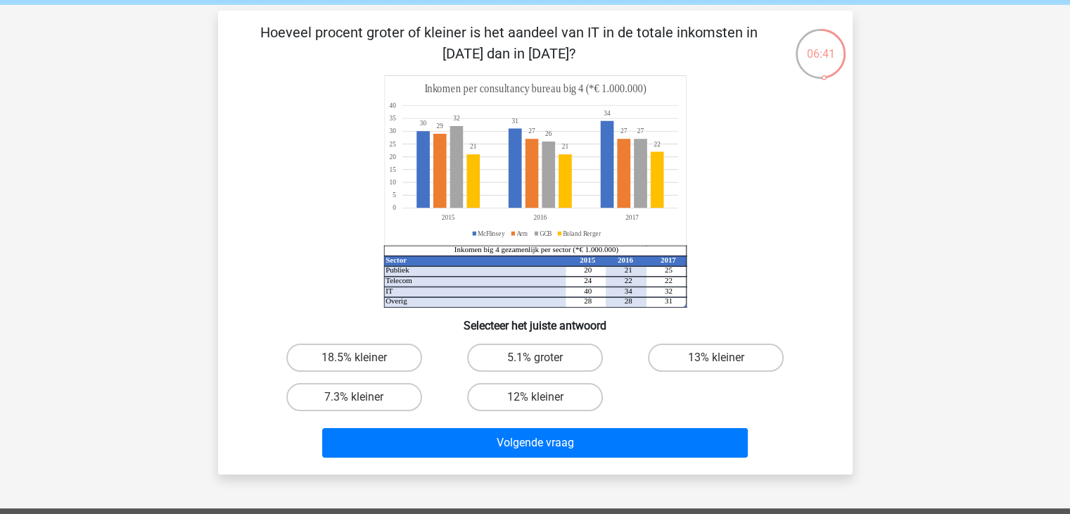
scroll to position [53, 0]
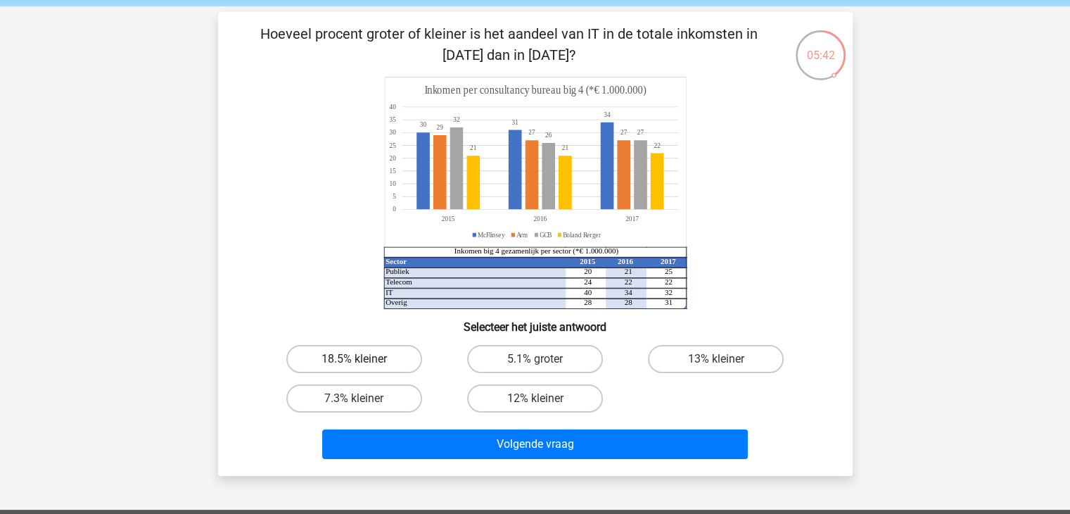
click at [321, 347] on label "18.5% kleiner" at bounding box center [354, 359] width 136 height 28
click at [354, 359] on input "18.5% kleiner" at bounding box center [358, 363] width 9 height 9
radio input "true"
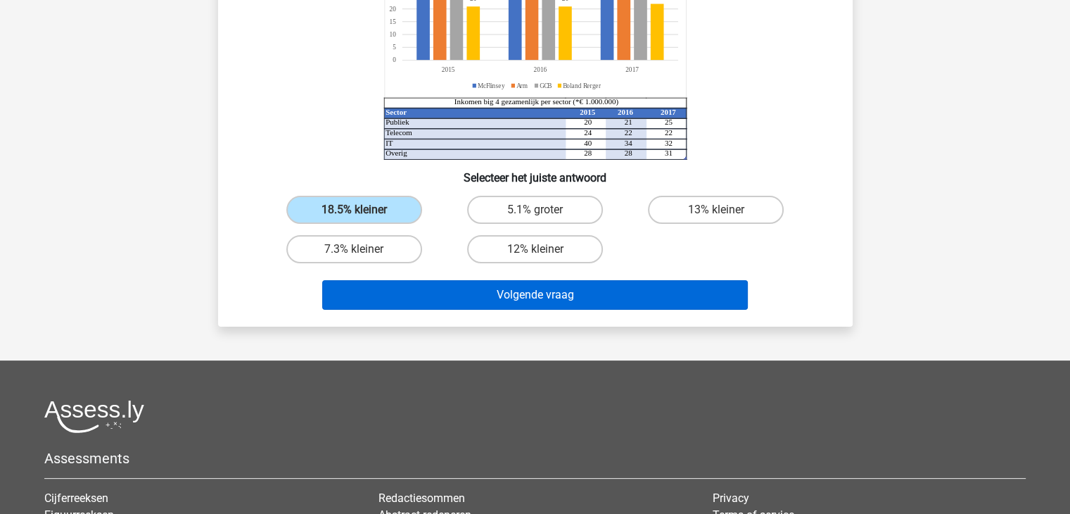
scroll to position [208, 0]
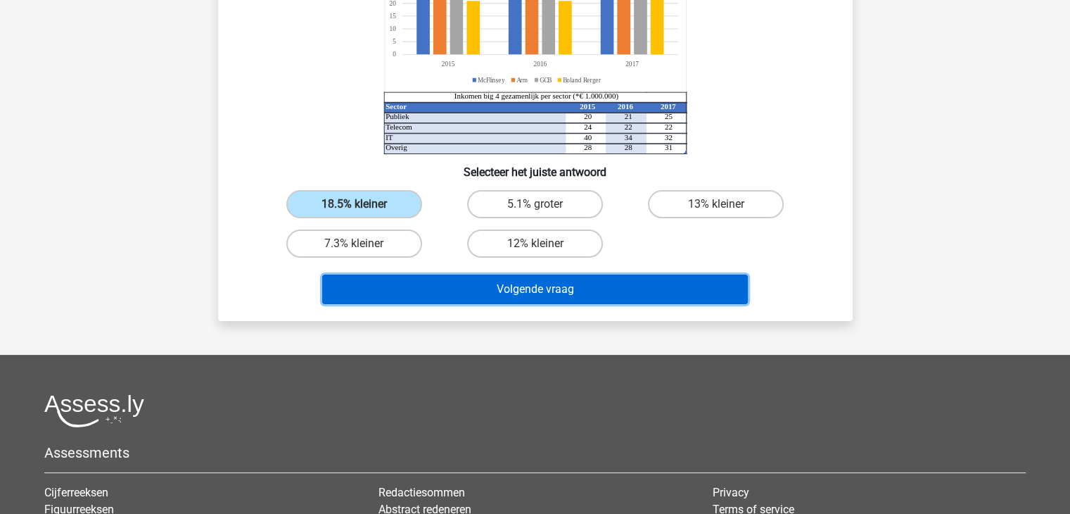
click at [557, 279] on button "Volgende vraag" at bounding box center [535, 289] width 426 height 30
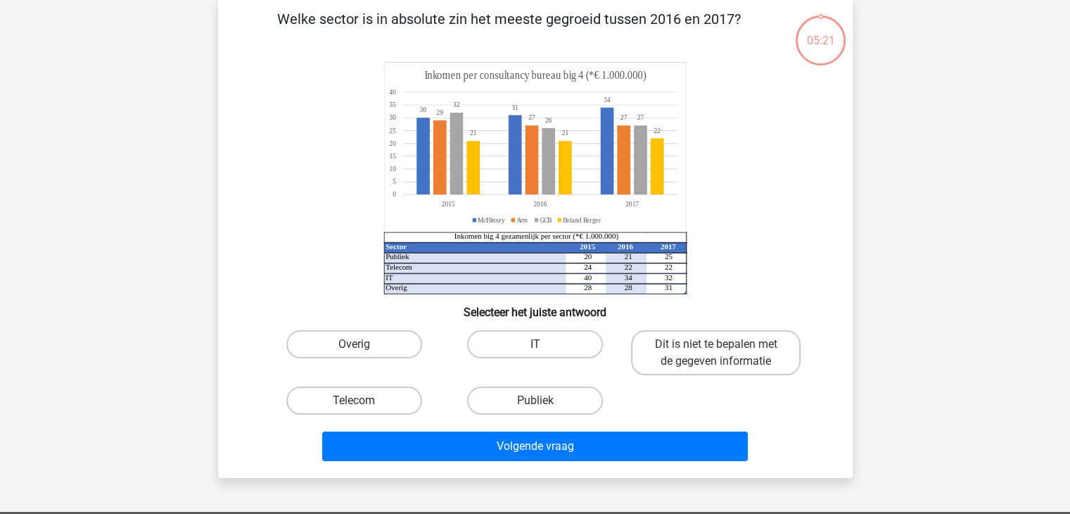
scroll to position [65, 0]
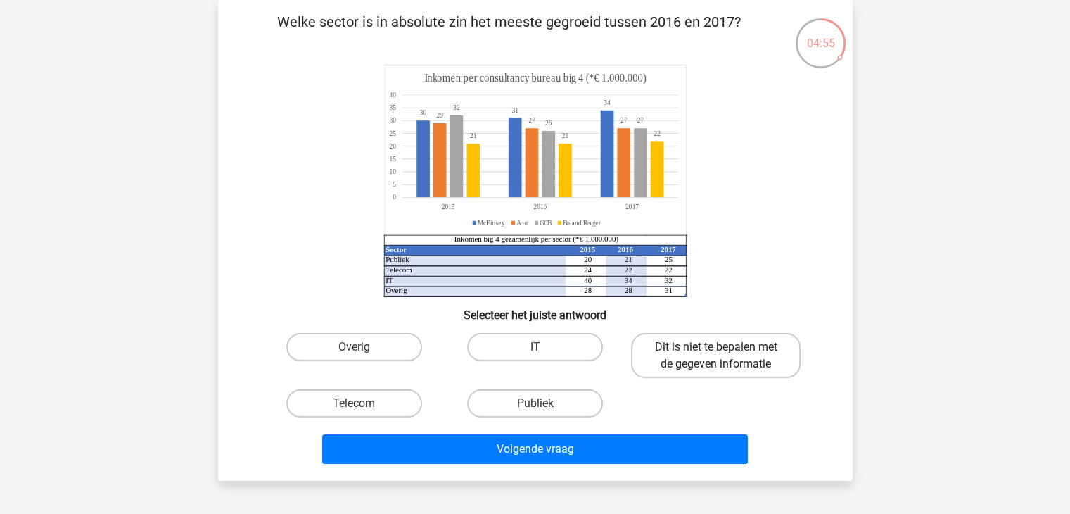
click at [728, 343] on label "Dit is niet te bepalen met de gegeven informatie" at bounding box center [716, 355] width 170 height 45
click at [725, 347] on input "Dit is niet te bepalen met de gegeven informatie" at bounding box center [720, 351] width 9 height 9
radio input "true"
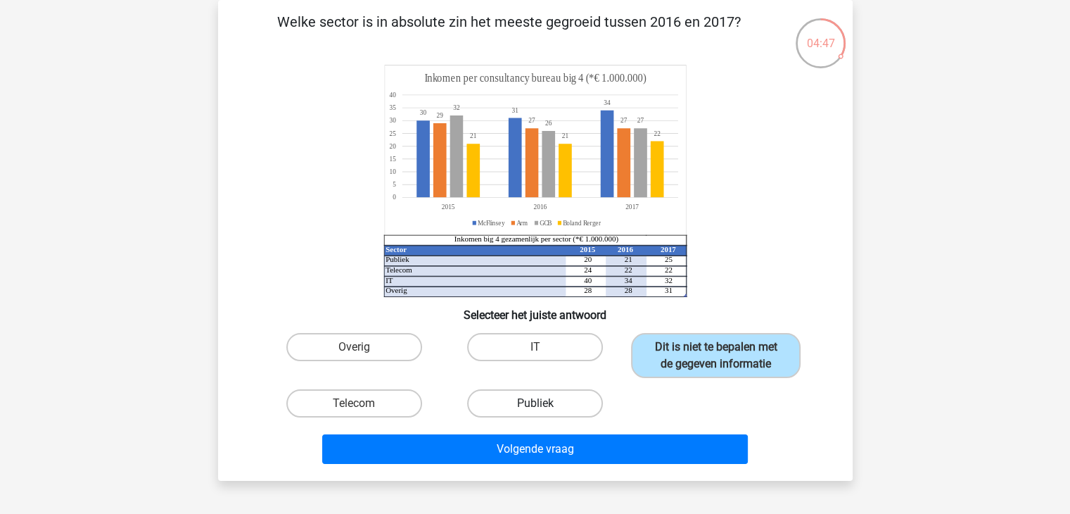
click at [487, 402] on label "Publiek" at bounding box center [535, 403] width 136 height 28
click at [535, 403] on input "Publiek" at bounding box center [539, 407] width 9 height 9
radio input "true"
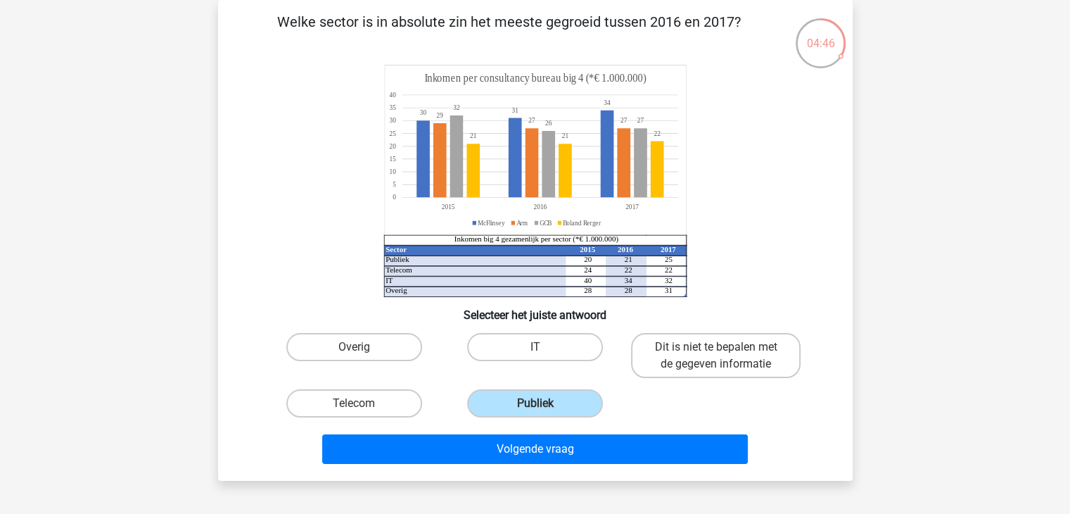
click at [478, 464] on div "Volgende vraag" at bounding box center [535, 451] width 543 height 35
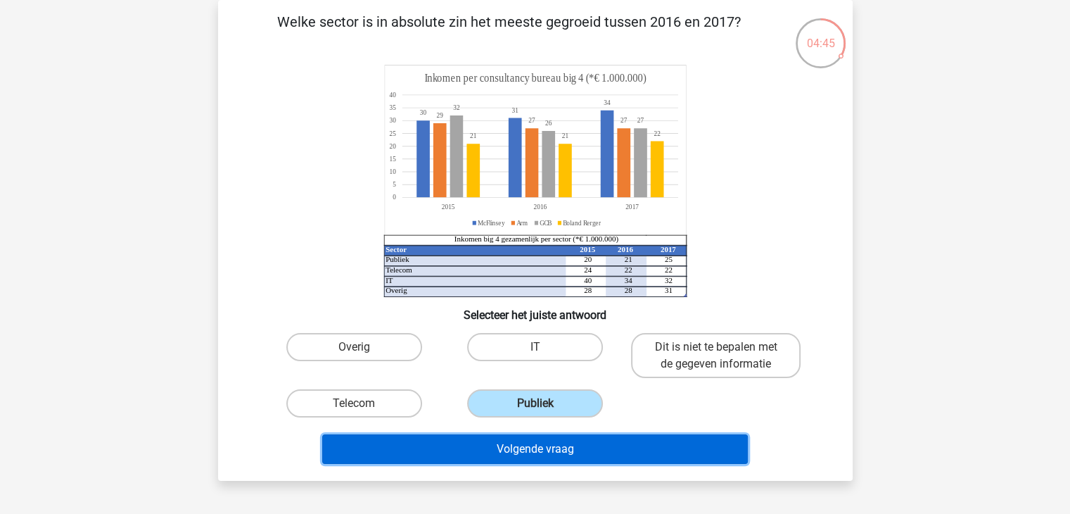
click at [492, 445] on button "Volgende vraag" at bounding box center [535, 449] width 426 height 30
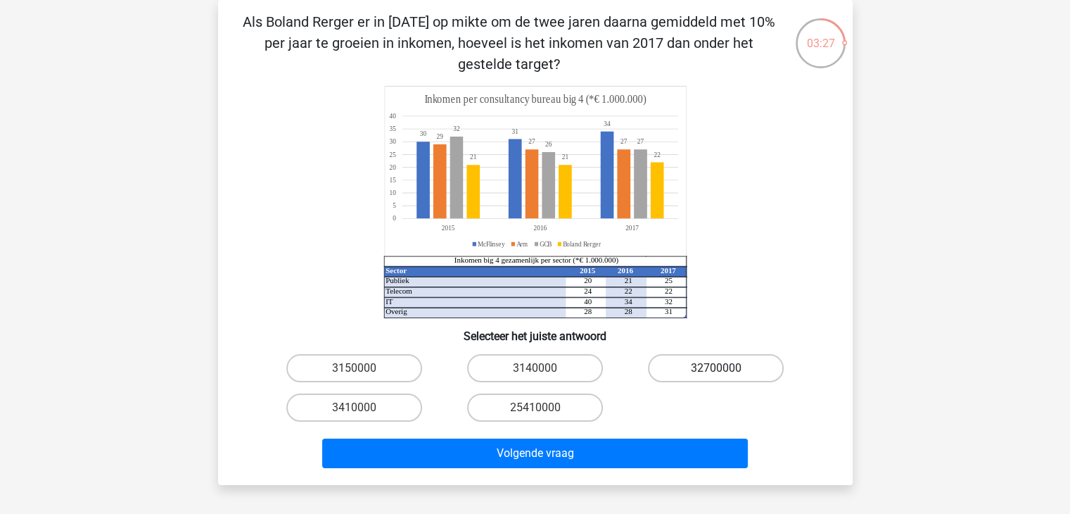
click at [675, 366] on label "32700000" at bounding box center [716, 368] width 136 height 28
click at [716, 368] on input "32700000" at bounding box center [720, 372] width 9 height 9
radio input "true"
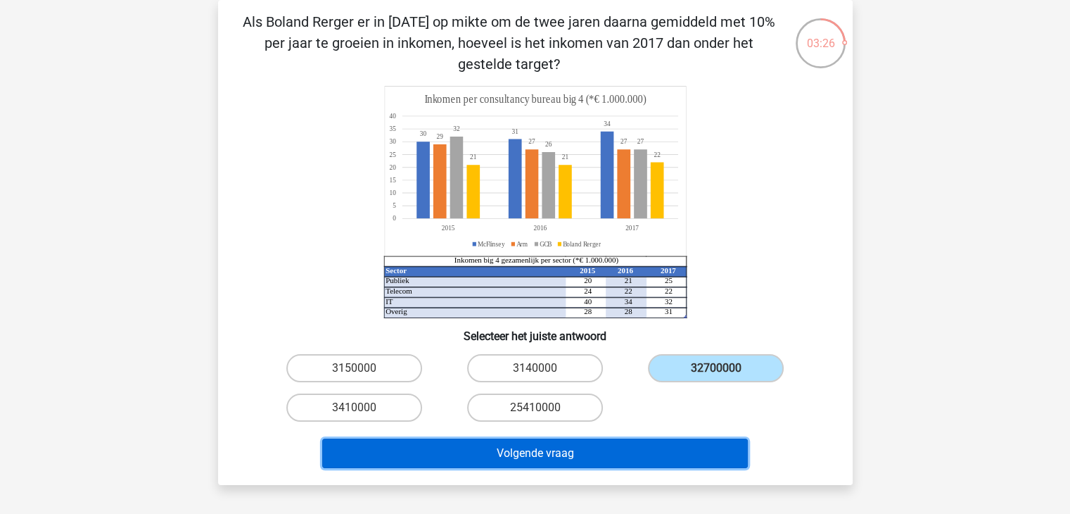
click at [616, 443] on button "Volgende vraag" at bounding box center [535, 453] width 426 height 30
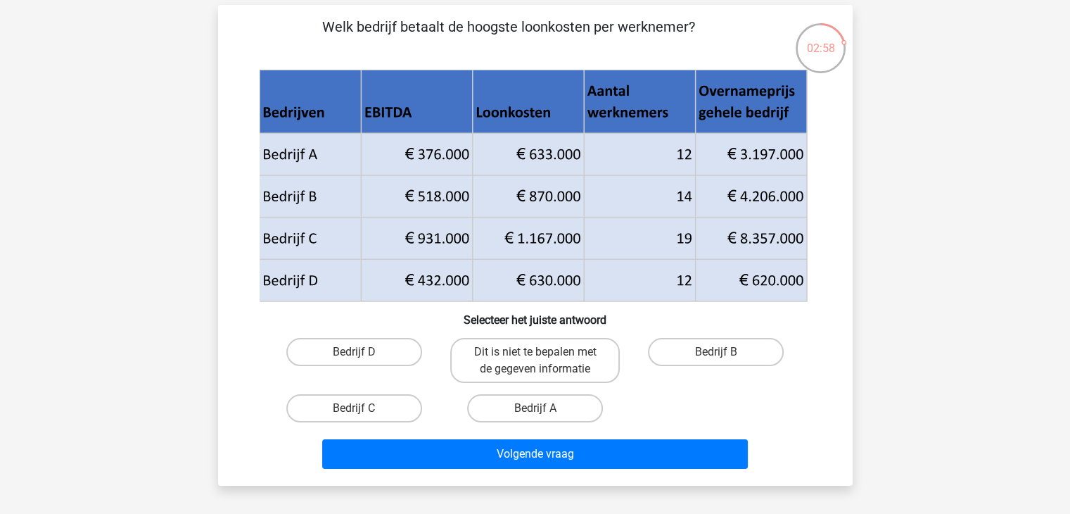
scroll to position [86, 0]
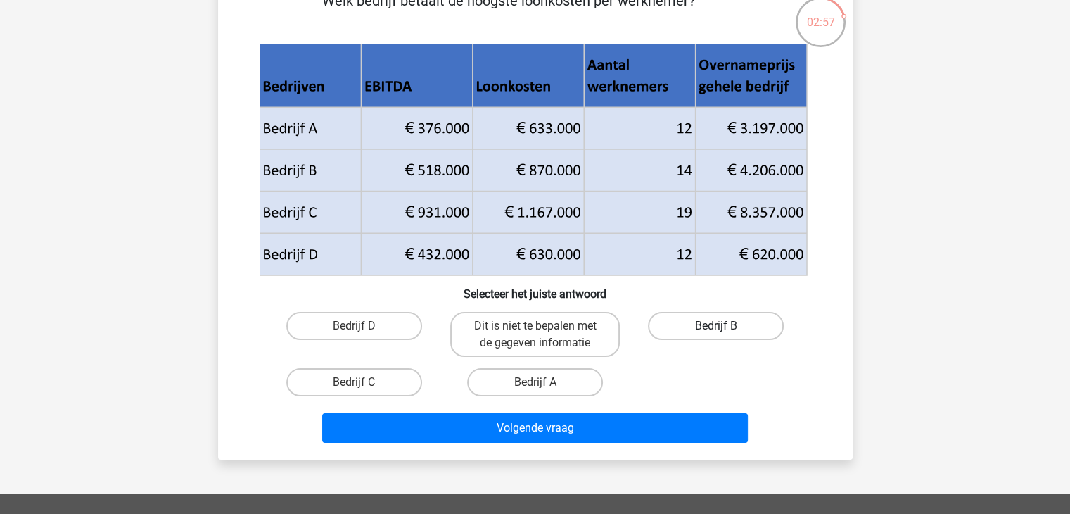
click at [658, 326] on label "Bedrijf B" at bounding box center [716, 326] width 136 height 28
click at [716, 326] on input "Bedrijf B" at bounding box center [720, 330] width 9 height 9
radio input "true"
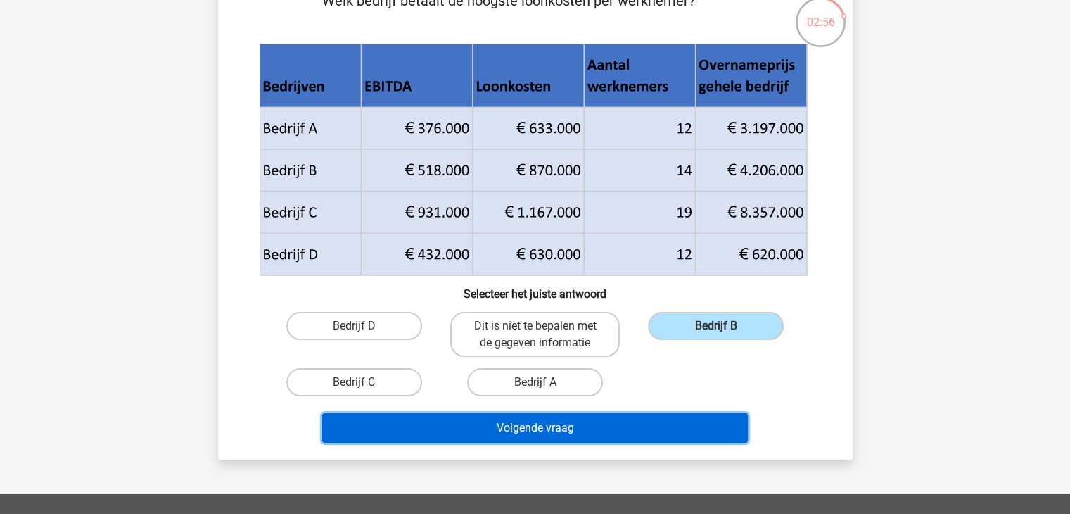
click at [588, 435] on button "Volgende vraag" at bounding box center [535, 428] width 426 height 30
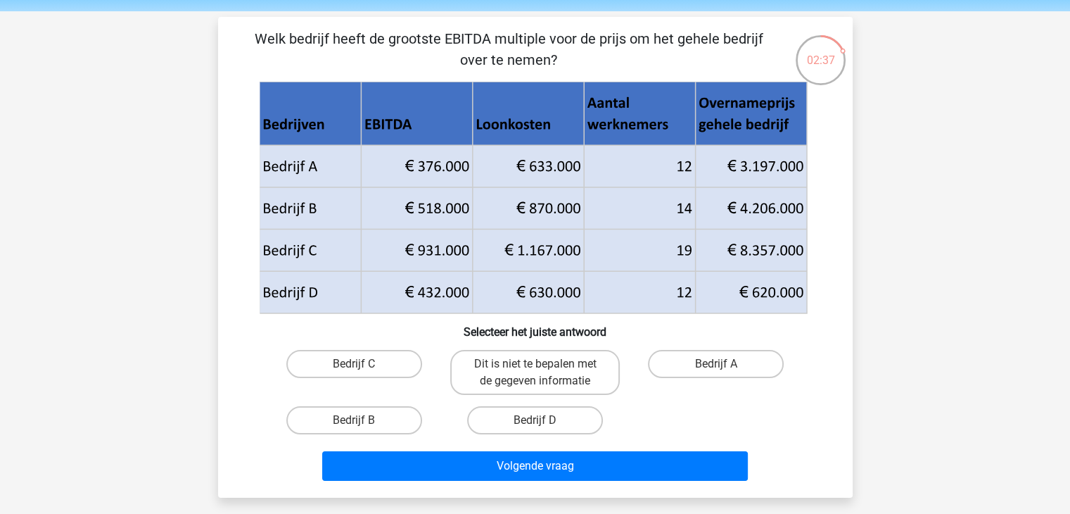
scroll to position [51, 0]
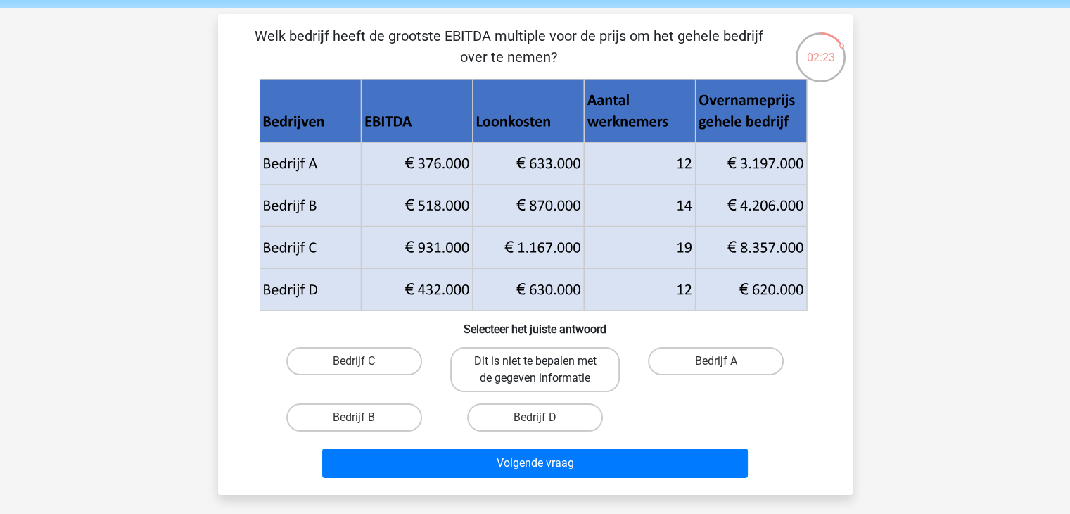
click at [589, 352] on label "Dit is niet te bepalen met de gegeven informatie" at bounding box center [535, 369] width 170 height 45
click at [544, 361] on input "Dit is niet te bepalen met de gegeven informatie" at bounding box center [539, 365] width 9 height 9
radio input "true"
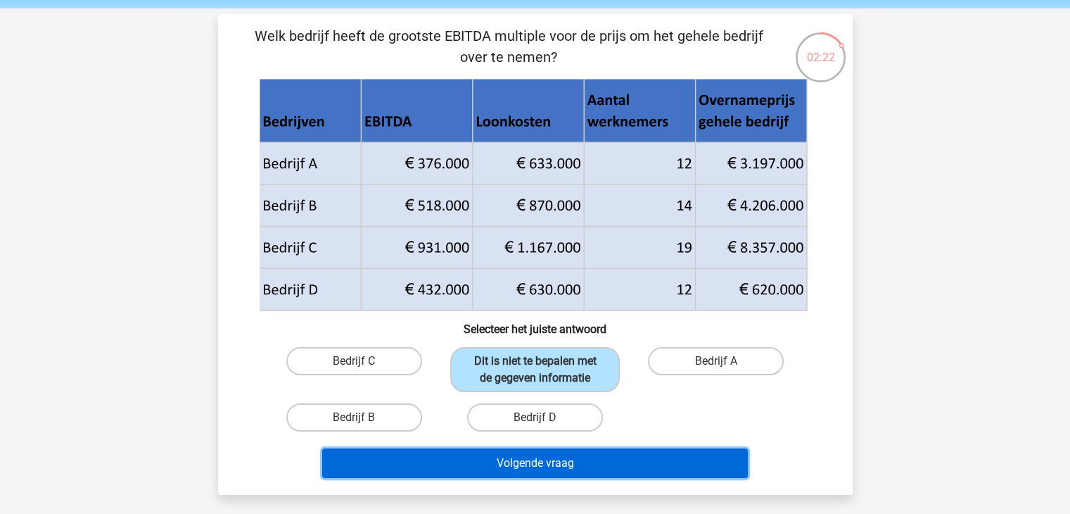
click at [580, 466] on button "Volgende vraag" at bounding box center [535, 463] width 426 height 30
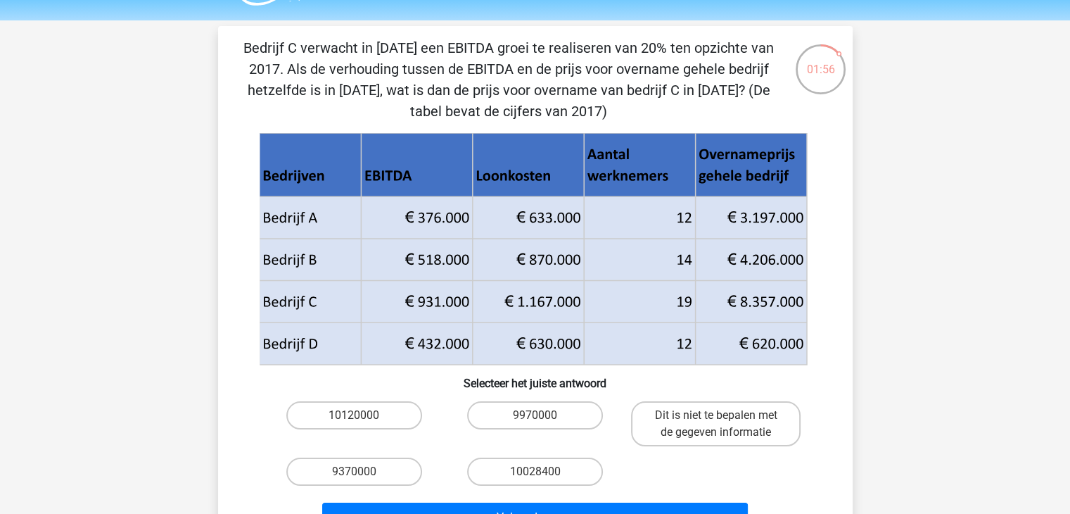
scroll to position [38, 0]
click at [530, 476] on label "10028400" at bounding box center [535, 472] width 136 height 28
click at [535, 476] on input "10028400" at bounding box center [539, 476] width 9 height 9
radio input "true"
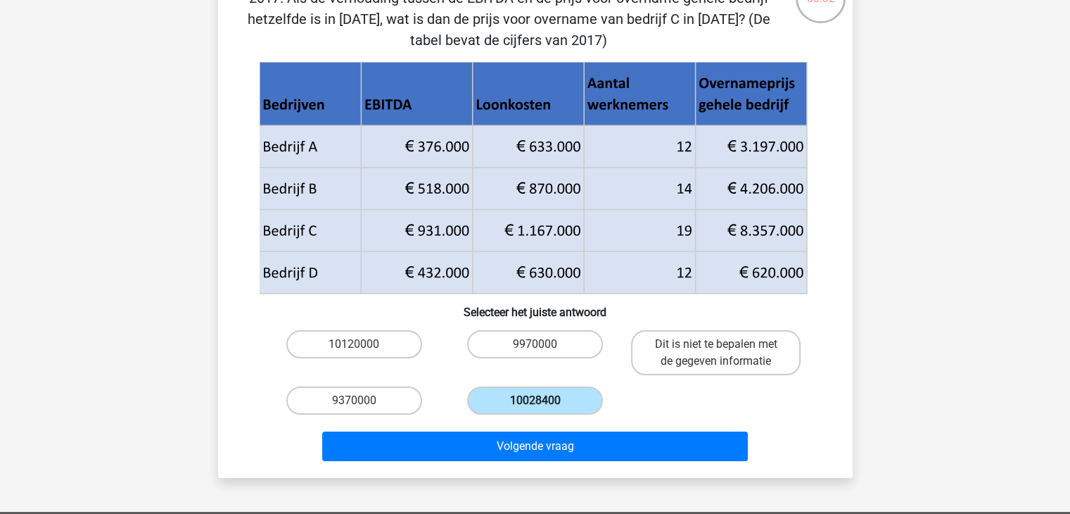
scroll to position [111, 0]
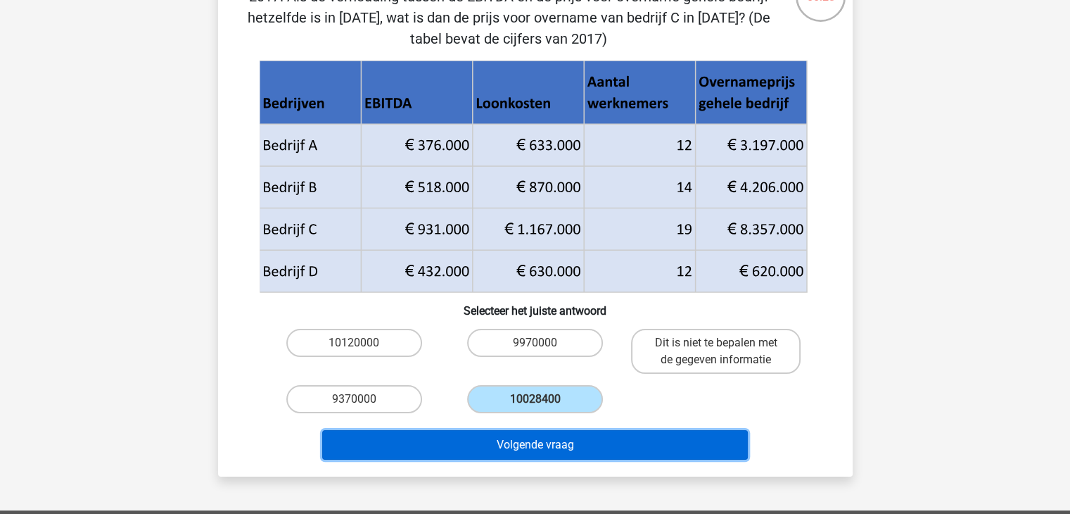
click at [547, 443] on button "Volgende vraag" at bounding box center [535, 445] width 426 height 30
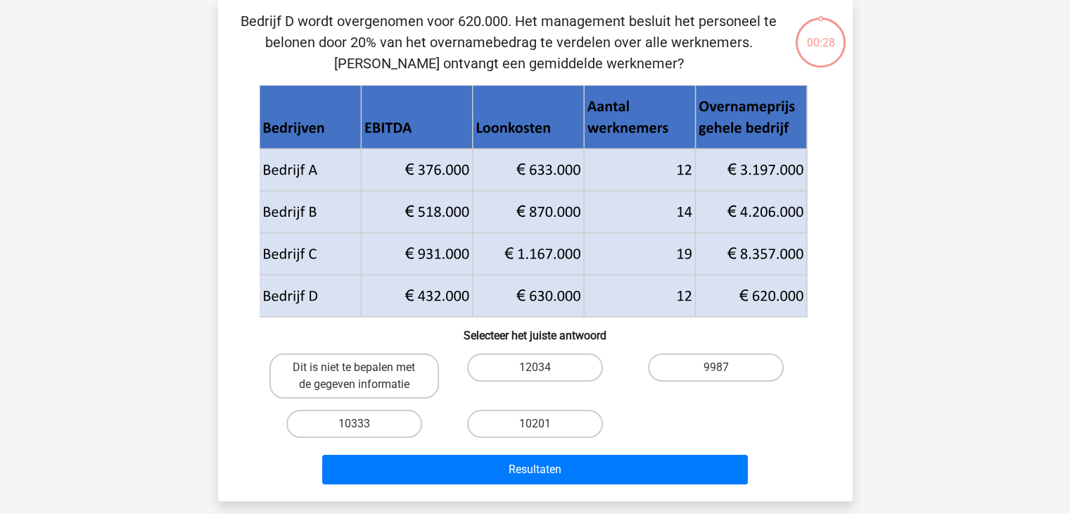
scroll to position [65, 0]
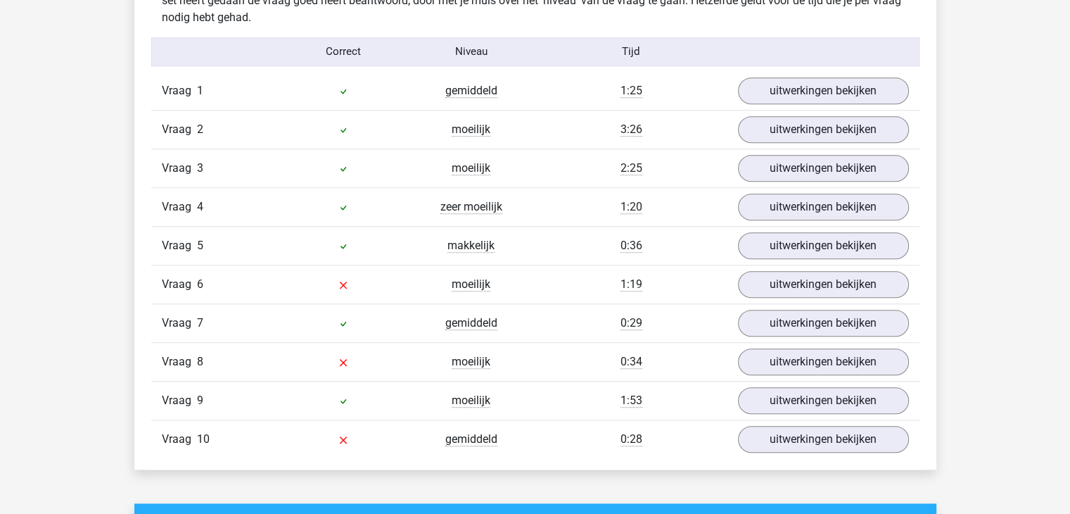
scroll to position [1150, 0]
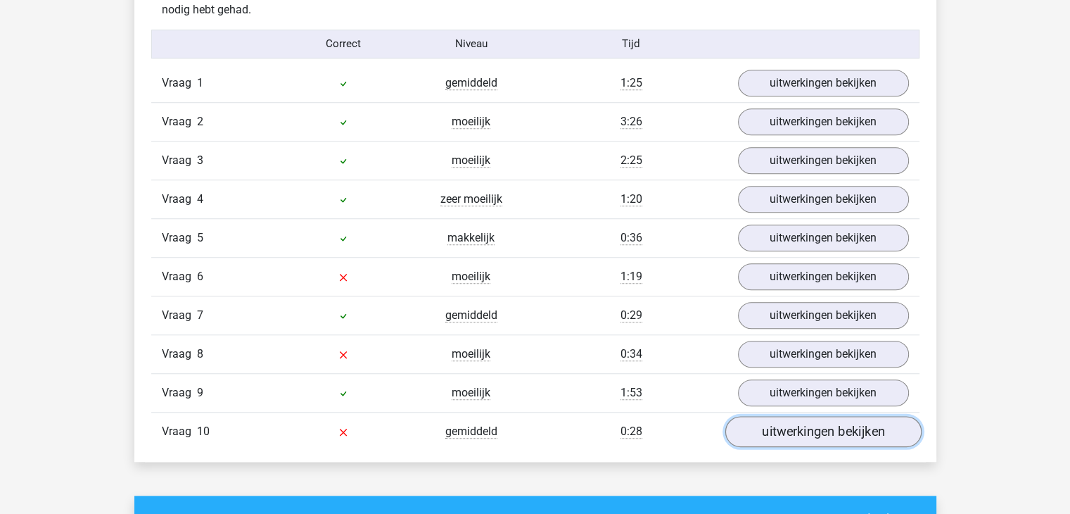
click at [847, 431] on link "uitwerkingen bekijken" at bounding box center [823, 431] width 196 height 31
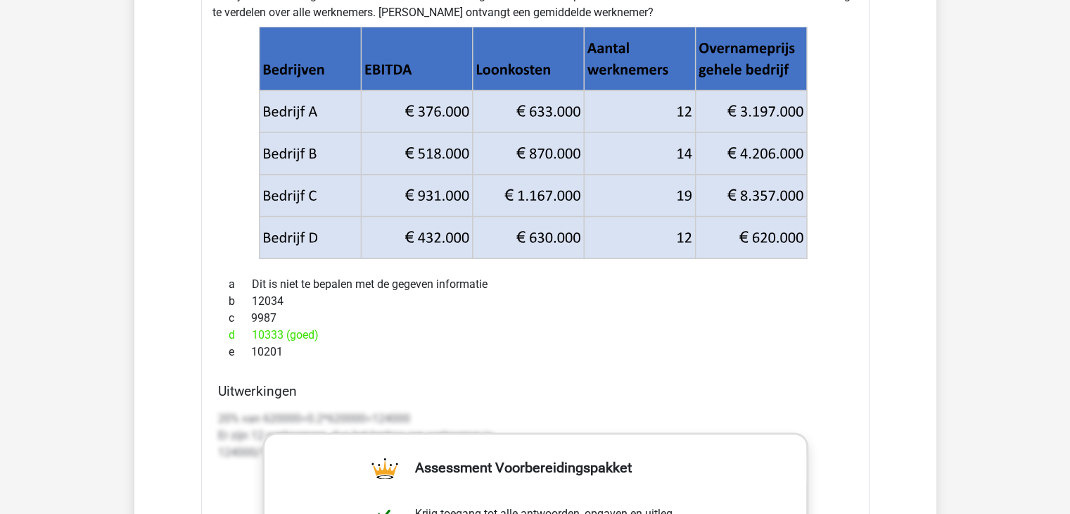
scroll to position [1862, 0]
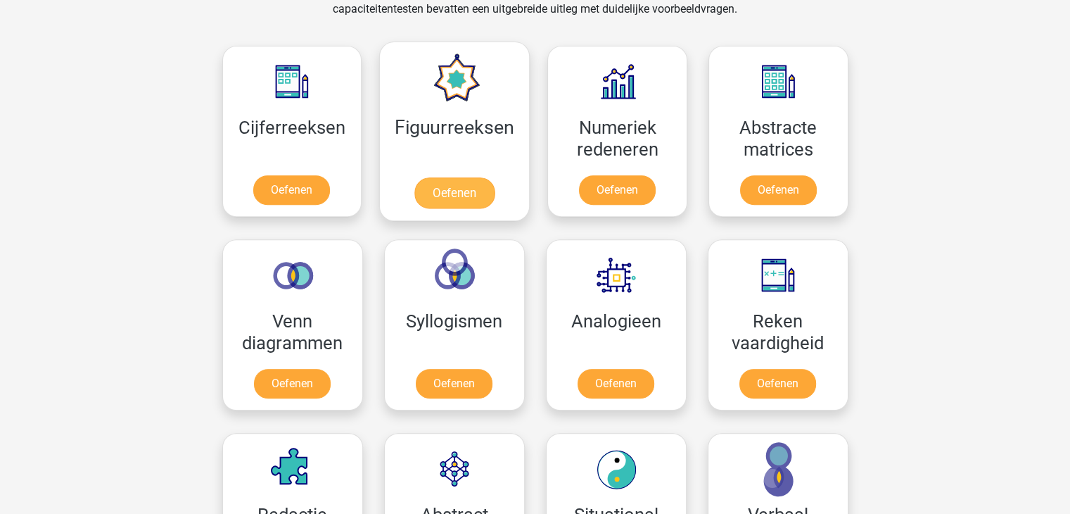
scroll to position [613, 0]
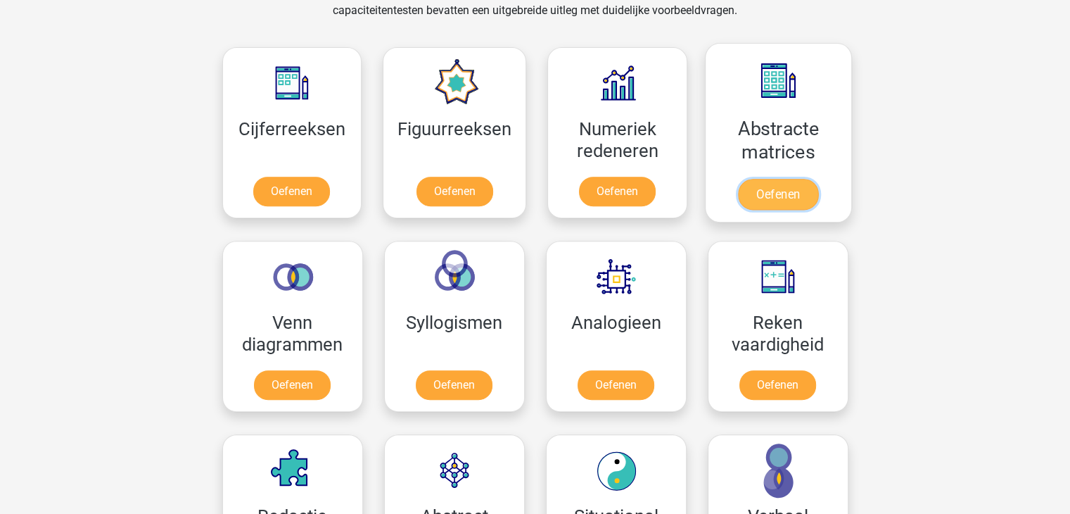
click at [800, 196] on link "Oefenen" at bounding box center [778, 194] width 80 height 31
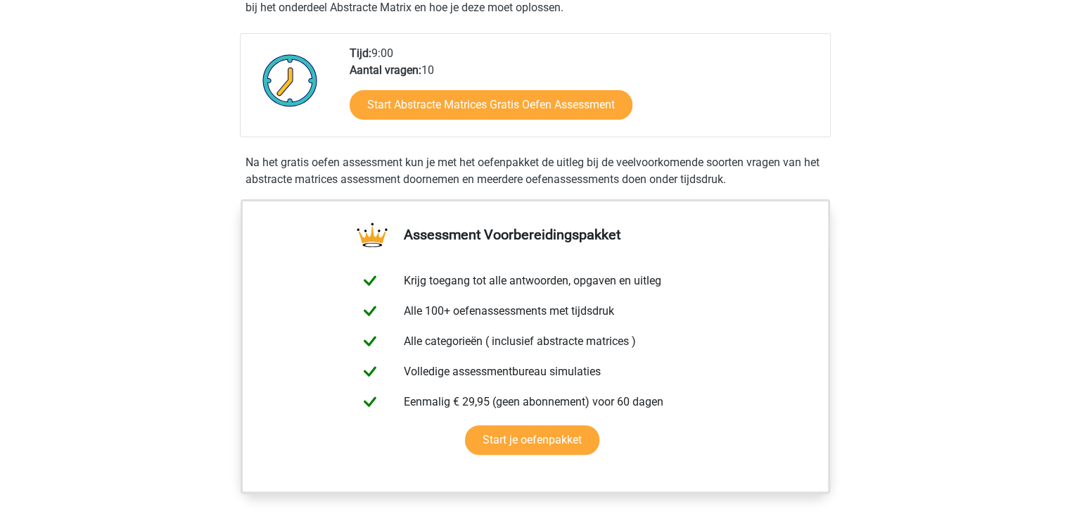
scroll to position [346, 0]
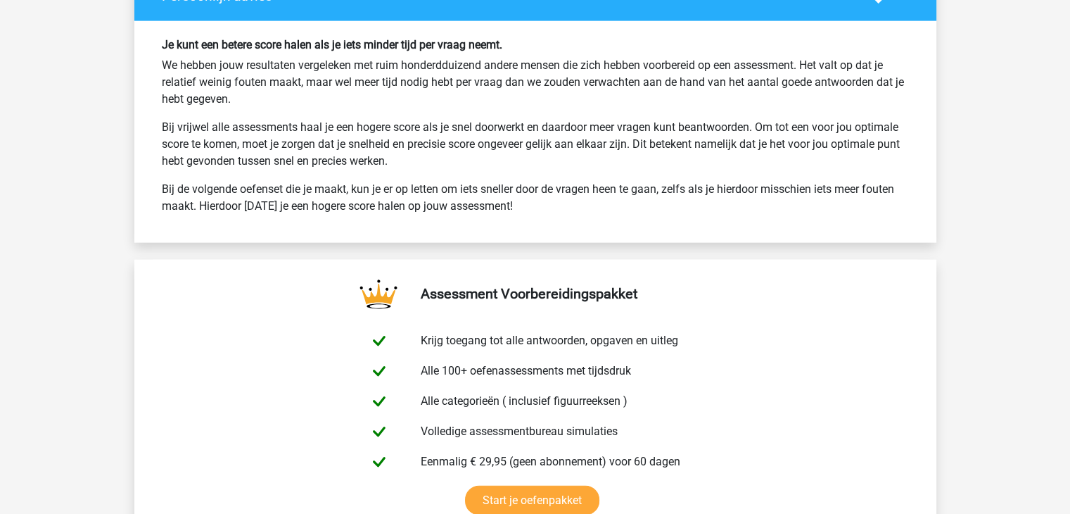
scroll to position [3250, 0]
